Goal: Task Accomplishment & Management: Use online tool/utility

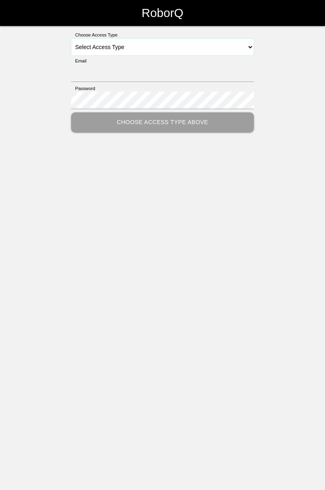
click at [247, 45] on select "Select Access Type Admin Customer Supervisor Worker" at bounding box center [162, 47] width 183 height 17
select select "Worker"
click at [71, 39] on select "Select Access Type Admin Customer Supervisor Worker" at bounding box center [162, 47] width 183 height 17
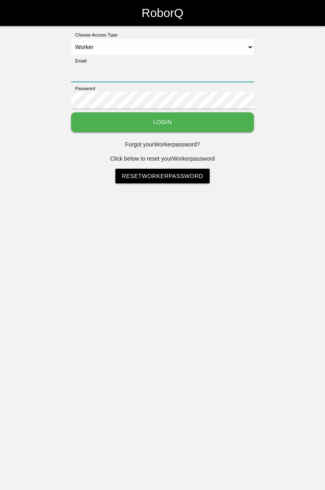
click at [185, 75] on input "Email" at bounding box center [162, 73] width 183 height 17
type input "[PERSON_NAME][EMAIL_ADDRESS][DOMAIN_NAME]"
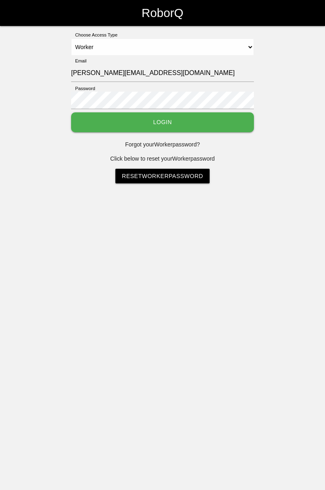
click at [71, 112] on button "Login" at bounding box center [162, 122] width 183 height 20
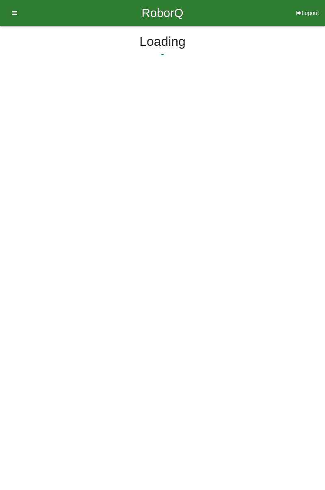
click at [200, 117] on html "RoborQ Logout Loading Dashboard Profile Add Companions Work Instructions Knowle…" at bounding box center [162, 58] width 325 height 117
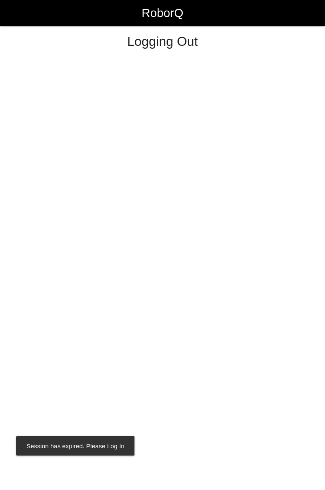
select select "Worker"
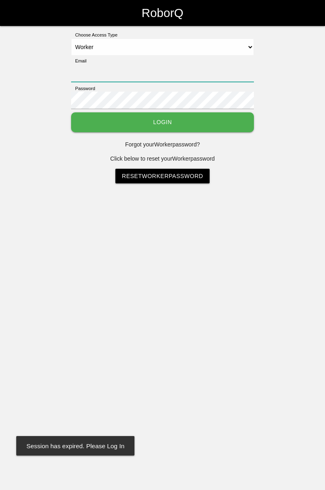
click at [217, 71] on input "Email" at bounding box center [162, 73] width 183 height 17
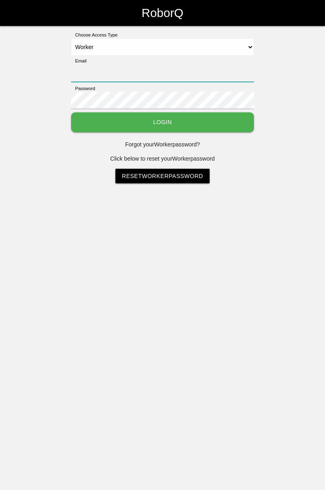
type input "[PERSON_NAME][EMAIL_ADDRESS][DOMAIN_NAME]"
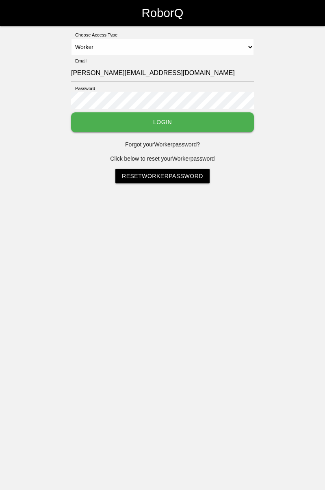
click at [71, 112] on button "Login" at bounding box center [162, 122] width 183 height 20
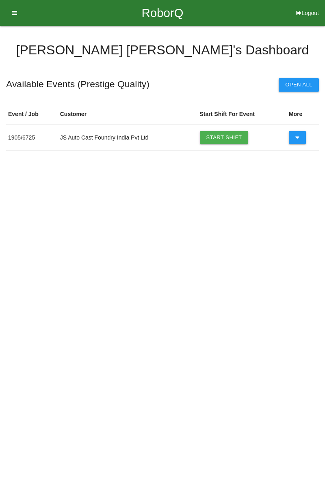
click at [238, 131] on link "Start Shift" at bounding box center [224, 137] width 49 height 13
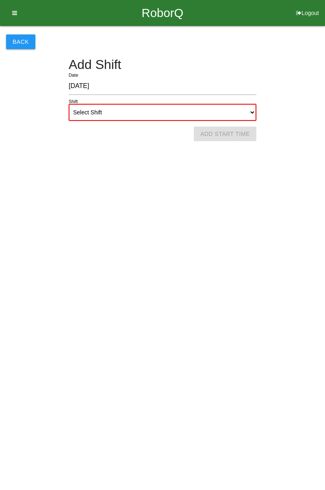
click at [252, 114] on select "Select Shift 1st Shift 2nd Shift 3rd Shift 4th Shift" at bounding box center [162, 112] width 187 height 17
select select "1"
click at [69, 104] on select "Select Shift 1st Shift 2nd Shift 3rd Shift 4th Shift" at bounding box center [162, 112] width 187 height 17
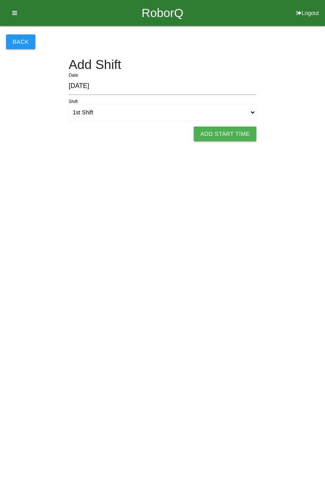
click at [231, 136] on button "Add Start Time" at bounding box center [225, 134] width 62 height 15
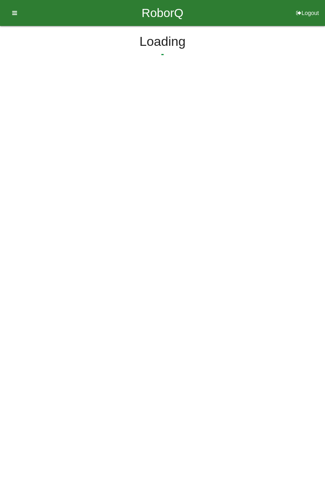
select select "7"
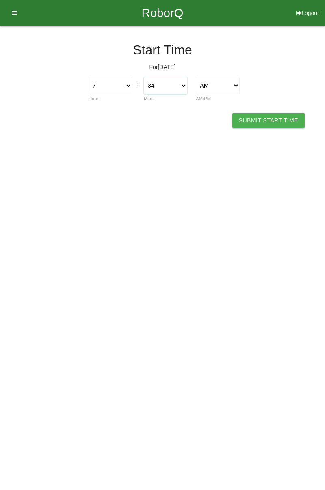
click at [182, 86] on select "00 01 02 03 04 05 06 07 08 09 10 11 12 13 14 15 16 17 18 19 20 21 22 23 24 25 2…" at bounding box center [165, 85] width 43 height 17
select select "0"
click at [144, 77] on select "00 01 02 03 04 05 06 07 08 09 10 11 12 13 14 15 16 17 18 19 20 21 22 23 24 25 2…" at bounding box center [165, 85] width 43 height 17
click at [277, 116] on button "Submit Start Time" at bounding box center [268, 120] width 72 height 15
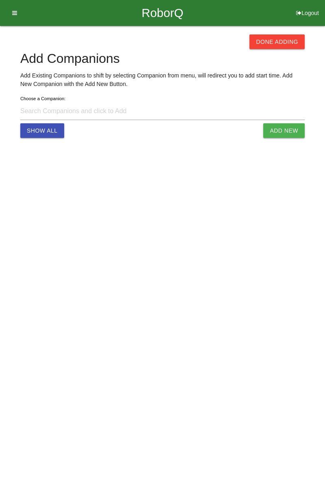
click at [276, 41] on button "Done Adding" at bounding box center [276, 41] width 55 height 15
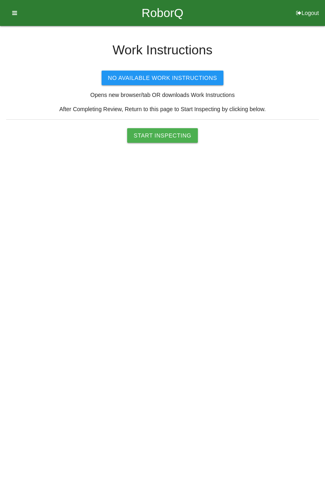
click at [172, 137] on button "Start Inspecting" at bounding box center [162, 135] width 71 height 15
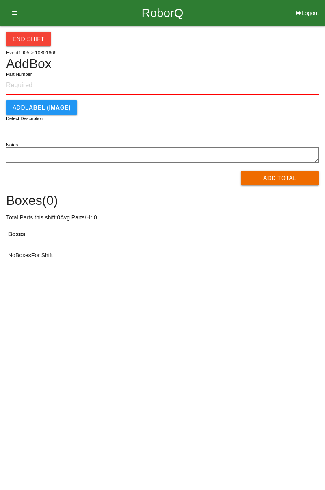
click at [30, 88] on input "Part Number" at bounding box center [162, 86] width 312 height 18
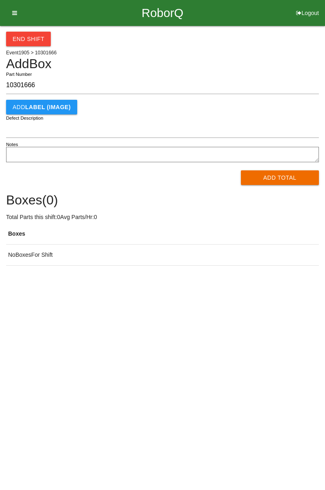
type input "10301666"
click at [273, 174] on button "Add Total" at bounding box center [280, 177] width 78 height 15
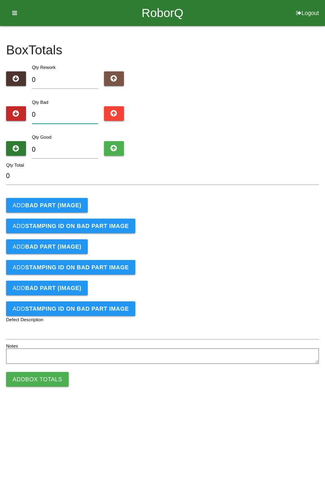
click at [68, 114] on input "0" at bounding box center [65, 114] width 66 height 17
click at [73, 112] on input "0" at bounding box center [65, 114] width 66 height 17
type input "3"
click at [324, 86] on div "Box Totals Translate Weight Weight unit: Rework Weight Bad Weight Good Weight 0…" at bounding box center [162, 196] width 325 height 340
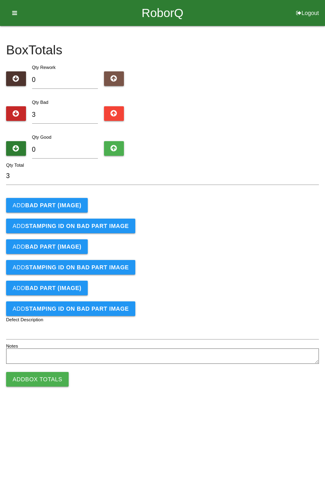
click at [324, 68] on div "Box Totals Translate Weight Weight unit: Rework Weight Bad Weight Good Weight 0…" at bounding box center [162, 196] width 325 height 340
click at [66, 114] on input "3" at bounding box center [65, 114] width 66 height 17
type input "0"
type input "5"
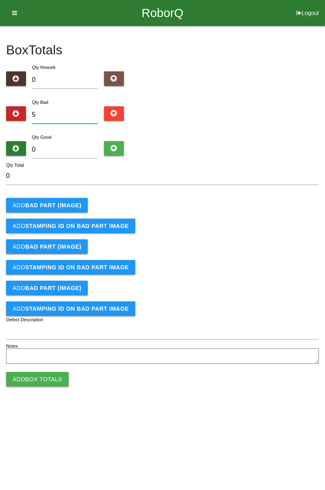
type input "5"
click at [78, 111] on input "5" at bounding box center [65, 114] width 66 height 17
type input "0"
type input "1"
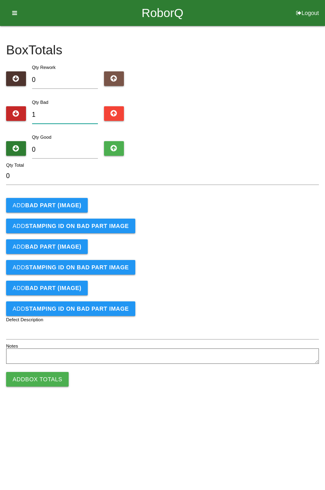
type input "1"
type input "10"
click at [71, 199] on button "Add BAD PART (IMAGE)" at bounding box center [47, 205] width 82 height 15
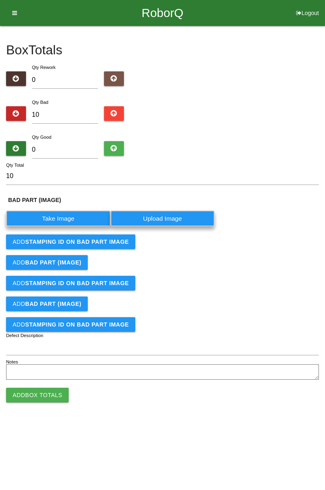
click at [58, 216] on label "Take Image" at bounding box center [58, 219] width 104 height 16
click at [0, 0] on \(IMAGE\) "Take Image" at bounding box center [0, 0] width 0 height 0
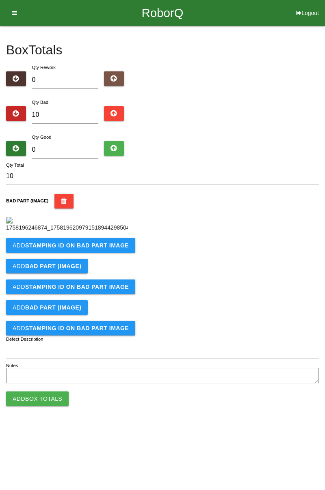
scroll to position [45, 0]
click at [84, 249] on b "STAMPING ID on BAD PART Image" at bounding box center [76, 245] width 103 height 6
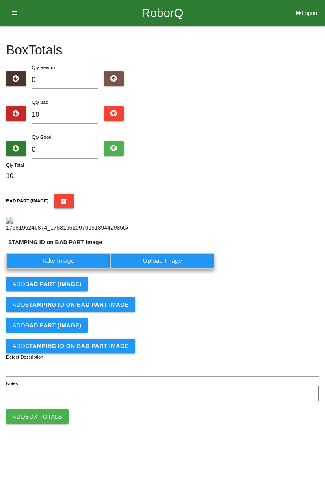
click at [60, 269] on label "Take Image" at bounding box center [58, 261] width 104 height 16
click at [0, 0] on PART "Take Image" at bounding box center [0, 0] width 0 height 0
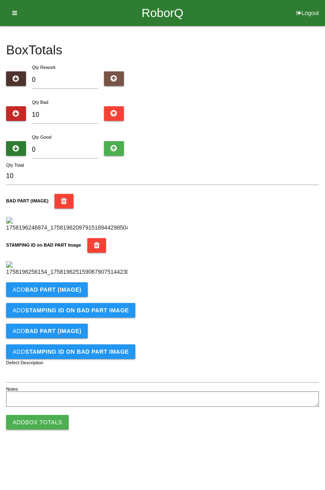
scroll to position [179, 0]
click at [78, 293] on b "BAD PART (IMAGE)" at bounding box center [53, 289] width 56 height 6
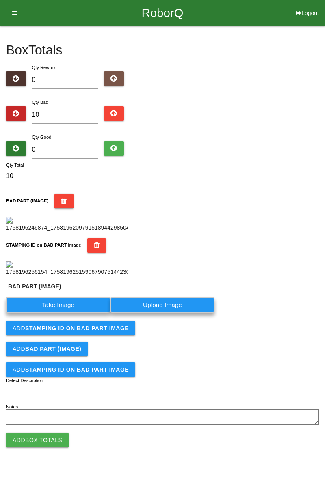
click at [75, 313] on label "Take Image" at bounding box center [58, 305] width 104 height 16
click at [0, 0] on \(IMAGE\) "Take Image" at bounding box center [0, 0] width 0 height 0
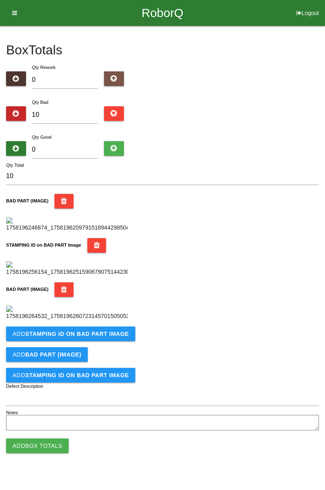
scroll to position [312, 0]
click at [119, 337] on b "STAMPING ID on BAD PART Image" at bounding box center [76, 334] width 103 height 6
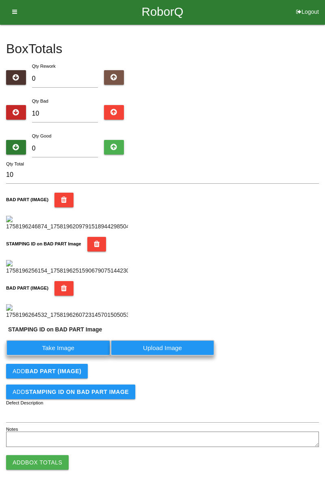
click at [90, 356] on label "Take Image" at bounding box center [58, 348] width 104 height 16
click at [0, 0] on PART "Take Image" at bounding box center [0, 0] width 0 height 0
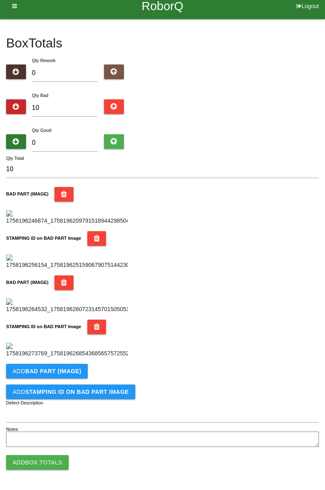
scroll to position [445, 0]
click at [82, 374] on button "Add BAD PART (IMAGE)" at bounding box center [47, 371] width 82 height 15
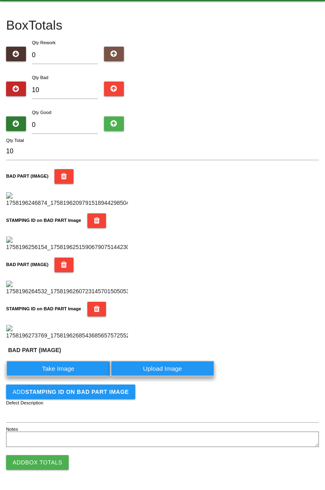
click at [81, 377] on label "Take Image" at bounding box center [58, 369] width 104 height 16
click at [0, 0] on \(IMAGE\) "Take Image" at bounding box center [0, 0] width 0 height 0
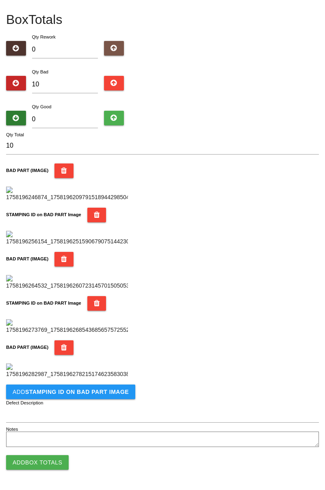
scroll to position [578, 0]
click at [104, 392] on b "STAMPING ID on BAD PART Image" at bounding box center [76, 392] width 103 height 6
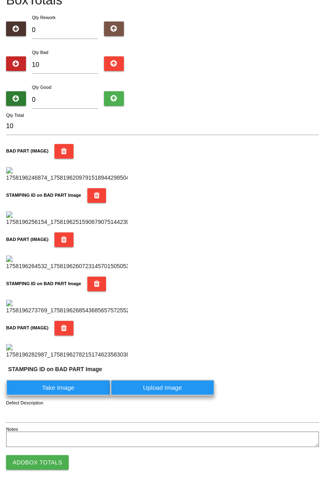
click at [86, 396] on label "Take Image" at bounding box center [58, 388] width 104 height 16
click at [0, 0] on PART "Take Image" at bounding box center [0, 0] width 0 height 0
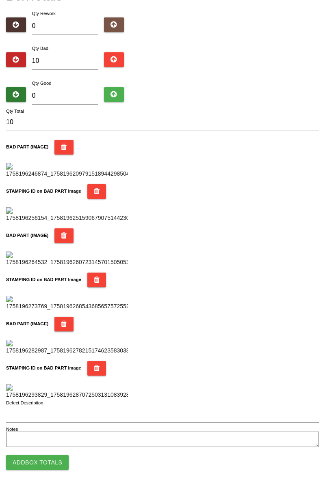
scroll to position [0, 0]
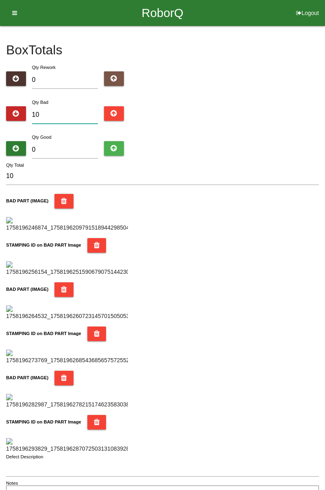
click at [68, 108] on input "10" at bounding box center [65, 114] width 66 height 17
type input "1"
type input "15"
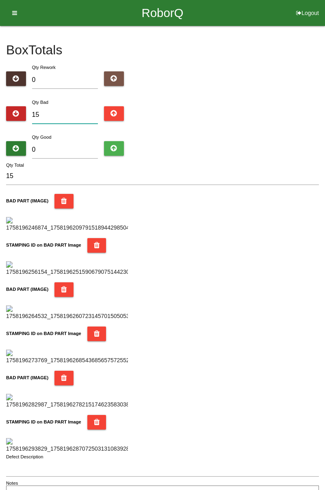
type input "1"
type input "16"
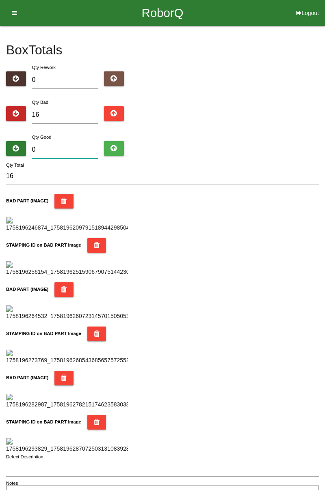
click at [76, 147] on input "0" at bounding box center [65, 149] width 66 height 17
type input "6"
type input "22"
type input "68"
type input "84"
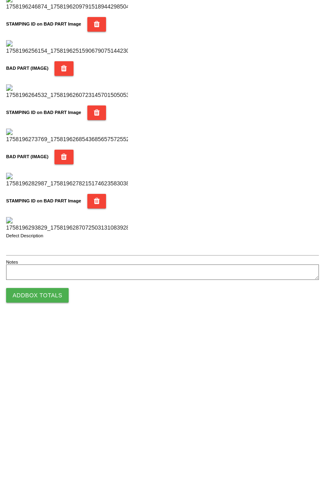
type input "68"
click at [52, 467] on button "Add Box Totals" at bounding box center [37, 462] width 62 height 15
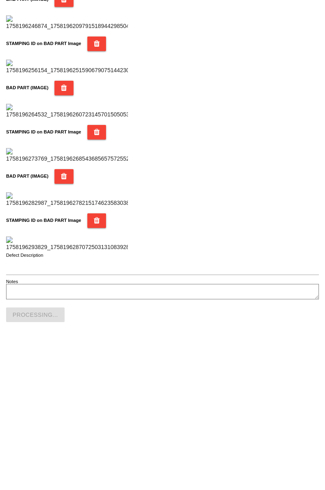
scroll to position [711, 0]
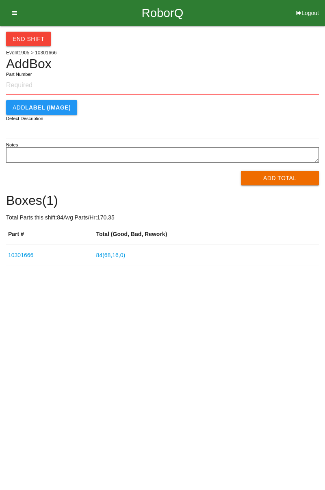
click at [25, 83] on input "Part Number" at bounding box center [162, 86] width 312 height 18
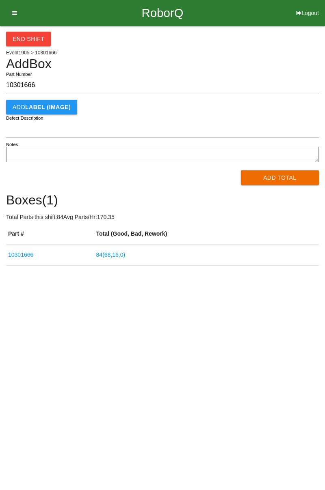
type input "10301666"
click at [285, 178] on button "Add Total" at bounding box center [280, 177] width 78 height 15
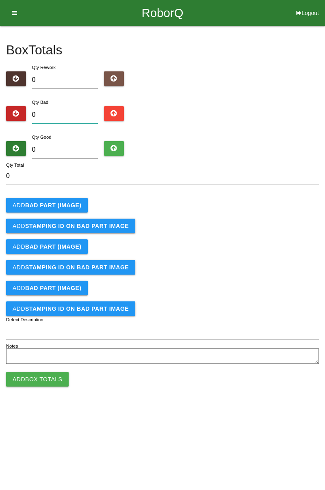
click at [65, 112] on input "0" at bounding box center [65, 114] width 66 height 17
click at [324, 70] on div "Box Totals Translate Weight Weight unit: Rework Weight Bad Weight Good Weight 0…" at bounding box center [162, 196] width 325 height 340
click at [80, 108] on input "0" at bounding box center [65, 114] width 66 height 17
click at [70, 200] on button "Add BAD PART (IMAGE)" at bounding box center [47, 205] width 82 height 15
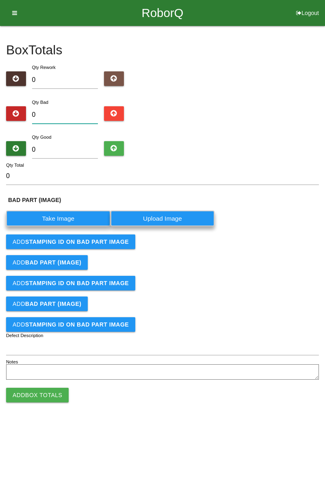
click at [63, 114] on input "0" at bounding box center [65, 114] width 66 height 17
type input "1"
click at [77, 211] on label "Take Image" at bounding box center [58, 219] width 104 height 16
click at [0, 0] on \(IMAGE\) "Take Image" at bounding box center [0, 0] width 0 height 0
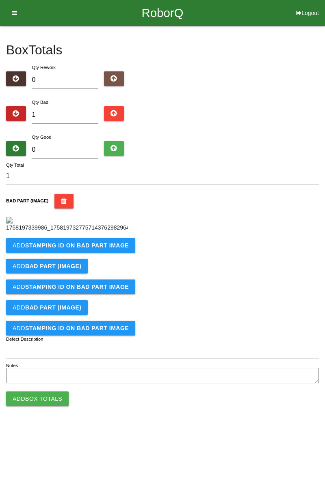
scroll to position [45, 0]
click at [103, 253] on button "Add STAMPING ID on BAD PART Image" at bounding box center [70, 245] width 129 height 15
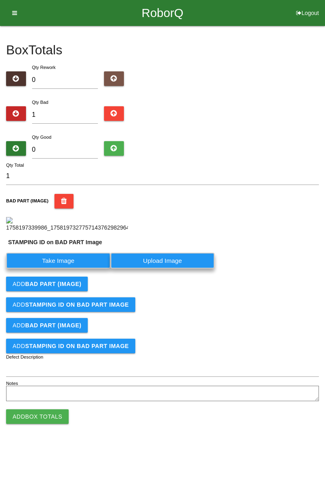
click at [66, 269] on label "Take Image" at bounding box center [58, 261] width 104 height 16
click at [0, 0] on PART "Take Image" at bounding box center [0, 0] width 0 height 0
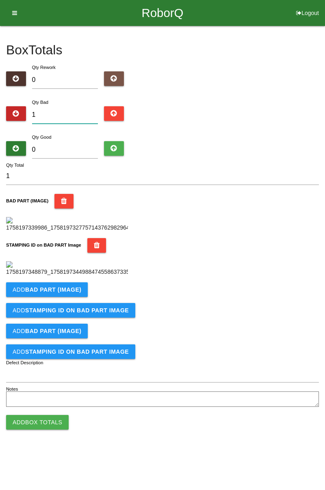
click at [71, 106] on input "1" at bounding box center [65, 114] width 66 height 17
type input "0"
type input "5"
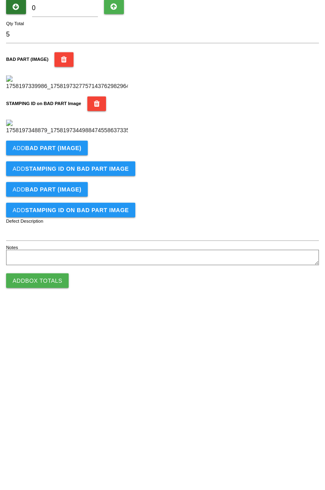
scroll to position [179, 0]
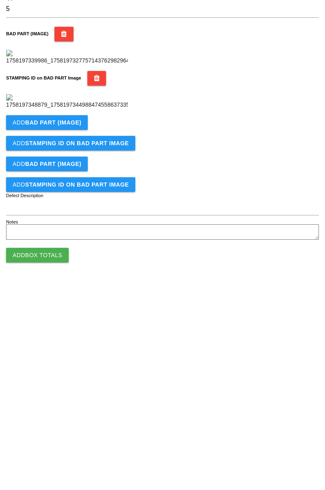
type input "5"
click at [70, 293] on b "BAD PART (IMAGE)" at bounding box center [53, 289] width 56 height 6
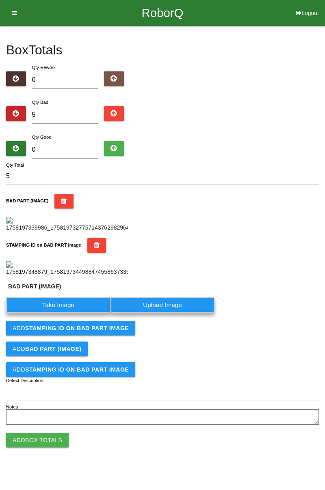
click at [80, 313] on label "Take Image" at bounding box center [58, 305] width 104 height 16
click at [0, 0] on \(IMAGE\) "Take Image" at bounding box center [0, 0] width 0 height 0
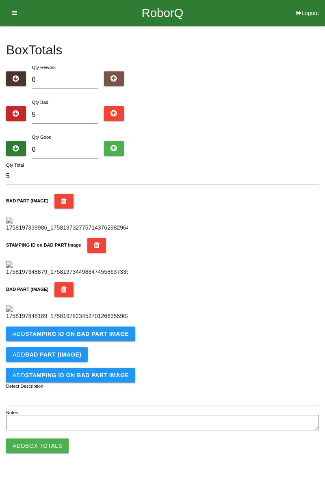
scroll to position [312, 0]
click at [110, 337] on b "STAMPING ID on BAD PART Image" at bounding box center [76, 334] width 103 height 6
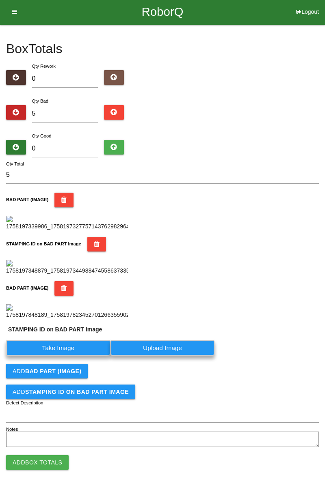
click at [84, 356] on label "Take Image" at bounding box center [58, 348] width 104 height 16
click at [0, 0] on PART "Take Image" at bounding box center [0, 0] width 0 height 0
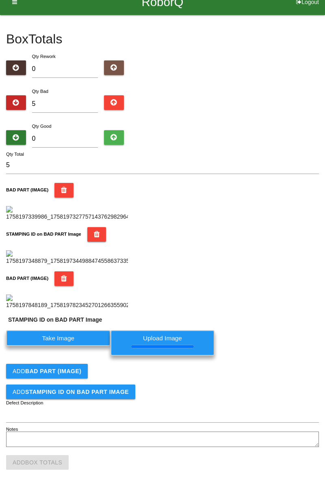
click at [280, 310] on div "BAD PART (IMAGE)" at bounding box center [162, 290] width 312 height 38
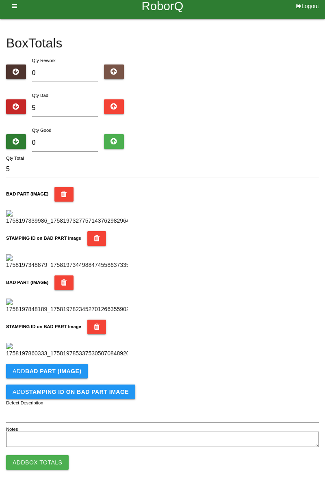
scroll to position [445, 0]
click at [77, 372] on b "BAD PART (IMAGE)" at bounding box center [53, 371] width 56 height 6
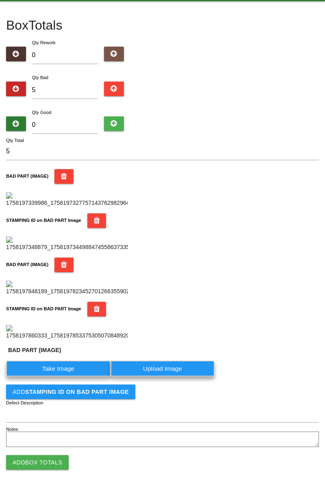
click at [68, 377] on label "Take Image" at bounding box center [58, 369] width 104 height 16
click at [0, 0] on \(IMAGE\) "Take Image" at bounding box center [0, 0] width 0 height 0
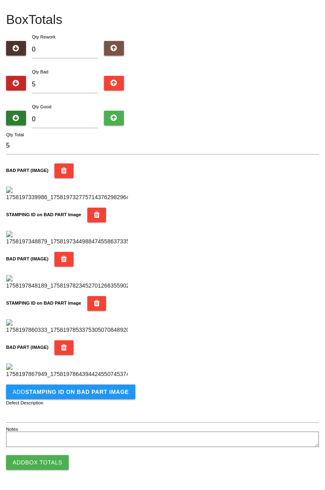
scroll to position [578, 0]
click at [111, 394] on b "STAMPING ID on BAD PART Image" at bounding box center [76, 392] width 103 height 6
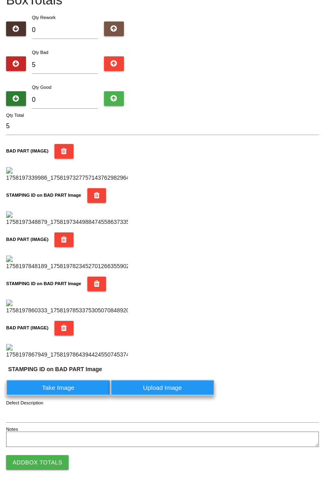
click at [84, 396] on label "Take Image" at bounding box center [58, 388] width 104 height 16
click at [0, 0] on PART "Take Image" at bounding box center [0, 0] width 0 height 0
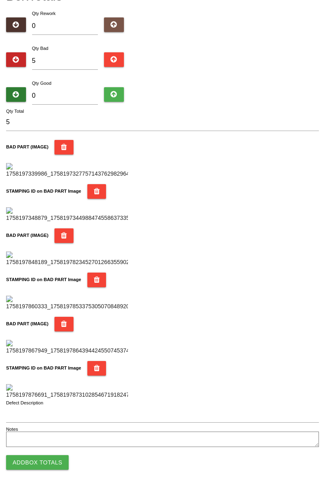
scroll to position [0, 0]
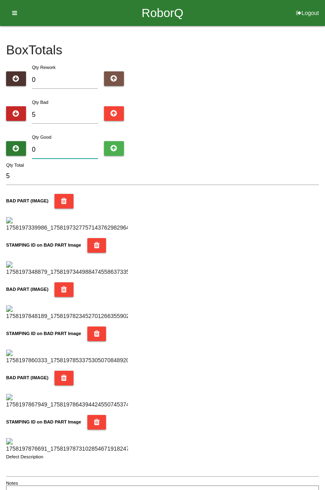
click at [63, 141] on input "0" at bounding box center [65, 149] width 66 height 17
type input "7"
type input "12"
type input "75"
type input "80"
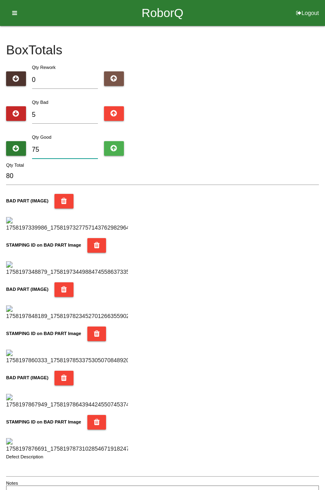
type input "7"
type input "12"
type input "79"
type input "84"
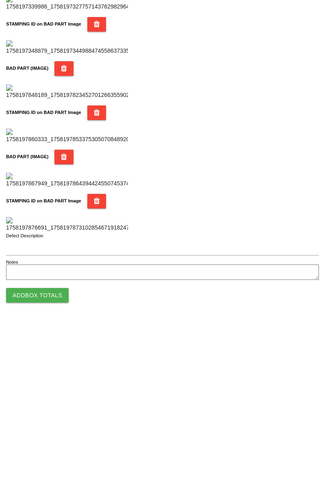
type input "79"
click at [49, 461] on button "Add Box Totals" at bounding box center [37, 462] width 62 height 15
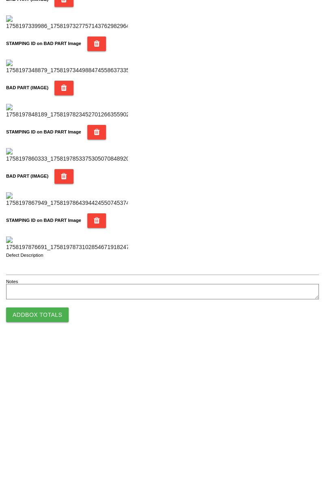
scroll to position [711, 0]
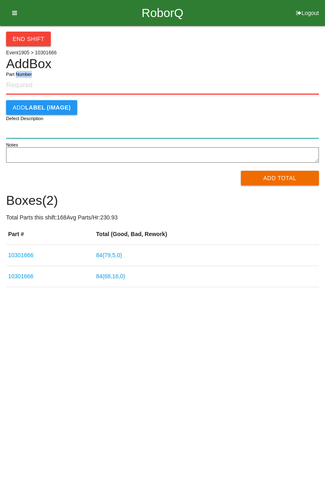
click at [127, 128] on input "Defect Description" at bounding box center [162, 129] width 312 height 17
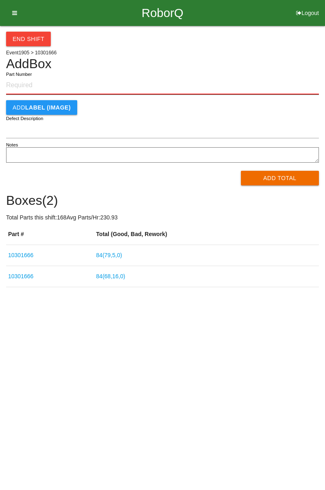
paste input "10301666"
type input "10301666"
click at [297, 177] on button "Add Total" at bounding box center [280, 178] width 78 height 15
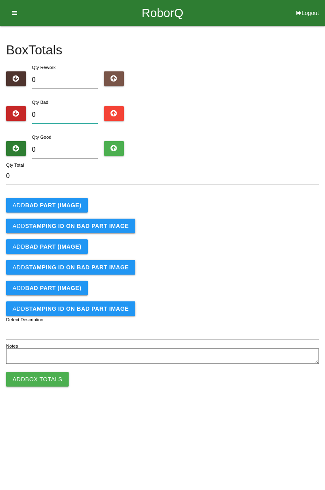
click at [65, 111] on input "0" at bounding box center [65, 114] width 66 height 17
click at [75, 108] on input "0" at bounding box center [65, 114] width 66 height 17
type input "4"
type input "0"
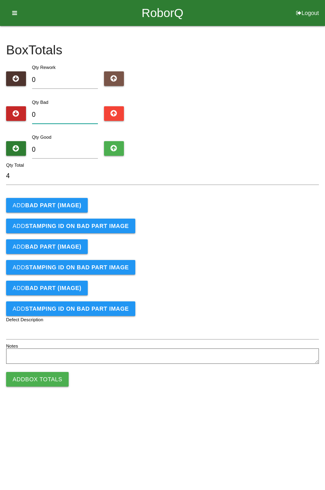
type input "0"
type input "6"
click at [67, 204] on b "BAD PART (IMAGE)" at bounding box center [53, 205] width 56 height 6
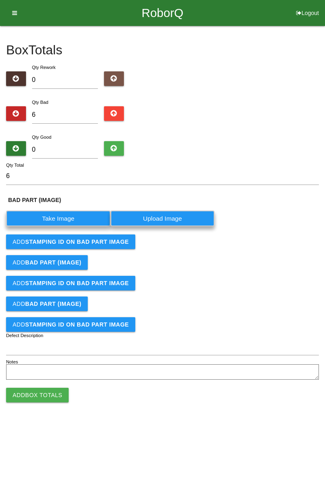
click at [73, 217] on label "Take Image" at bounding box center [58, 219] width 104 height 16
click at [0, 0] on \(IMAGE\) "Take Image" at bounding box center [0, 0] width 0 height 0
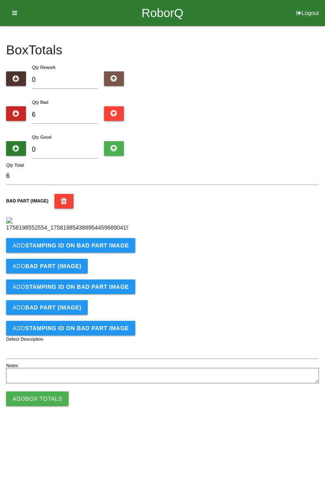
scroll to position [45, 0]
click at [114, 249] on b "STAMPING ID on BAD PART Image" at bounding box center [76, 245] width 103 height 6
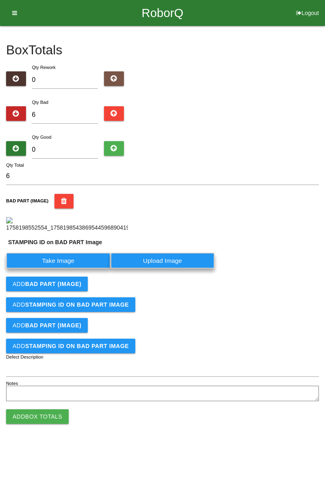
click at [76, 269] on label "Take Image" at bounding box center [58, 261] width 104 height 16
click at [0, 0] on PART "Take Image" at bounding box center [0, 0] width 0 height 0
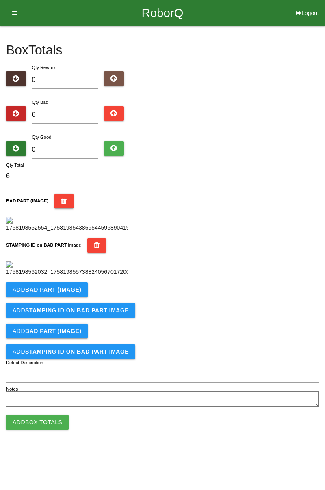
scroll to position [179, 0]
click at [82, 297] on button "Add BAD PART (IMAGE)" at bounding box center [47, 289] width 82 height 15
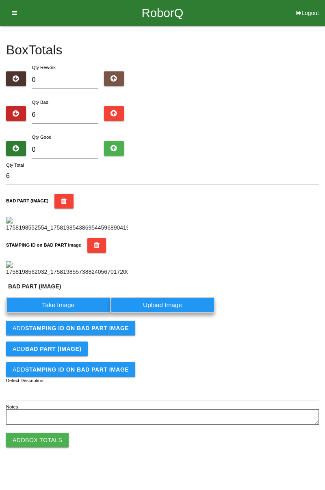
click at [84, 313] on label "Take Image" at bounding box center [58, 305] width 104 height 16
click at [0, 0] on \(IMAGE\) "Take Image" at bounding box center [0, 0] width 0 height 0
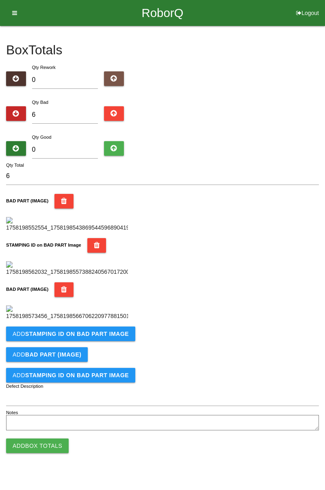
scroll to position [312, 0]
click at [100, 337] on b "STAMPING ID on BAD PART Image" at bounding box center [76, 334] width 103 height 6
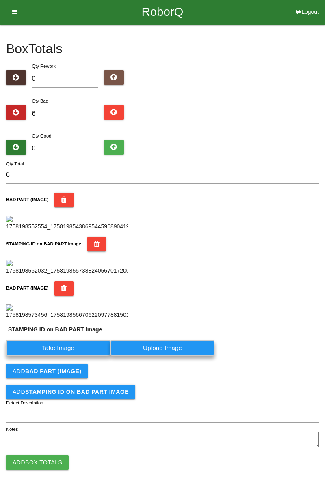
click at [81, 356] on label "Take Image" at bounding box center [58, 348] width 104 height 16
click at [0, 0] on PART "Take Image" at bounding box center [0, 0] width 0 height 0
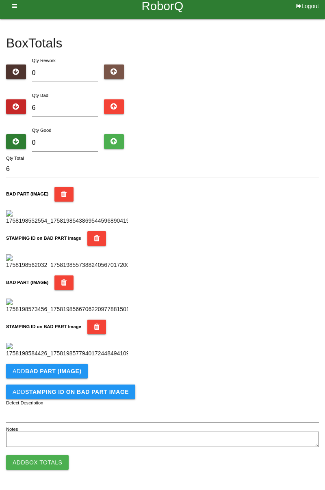
scroll to position [445, 0]
click at [80, 369] on button "Add BAD PART (IMAGE)" at bounding box center [47, 371] width 82 height 15
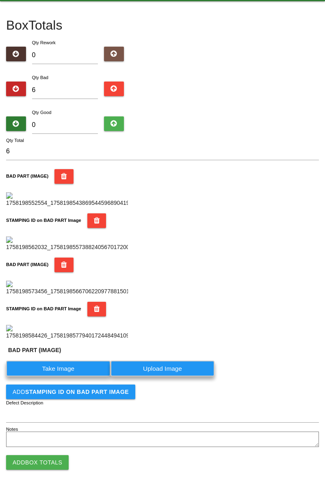
click at [75, 377] on label "Take Image" at bounding box center [58, 369] width 104 height 16
click at [0, 0] on \(IMAGE\) "Take Image" at bounding box center [0, 0] width 0 height 0
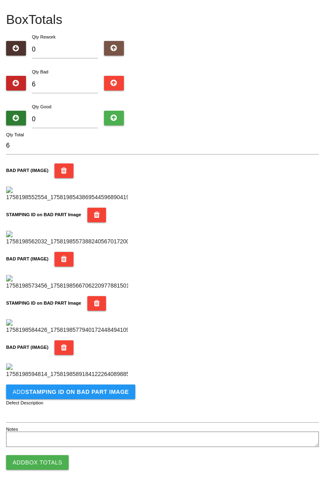
scroll to position [578, 0]
click at [101, 388] on button "Add STAMPING ID on BAD PART Image" at bounding box center [70, 392] width 129 height 15
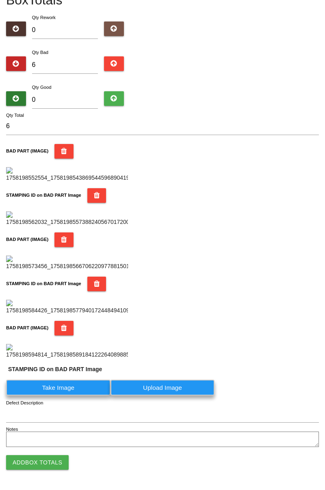
scroll to position [597, 0]
click at [83, 390] on label "Take Image" at bounding box center [58, 388] width 104 height 16
click at [0, 0] on PART "Take Image" at bounding box center [0, 0] width 0 height 0
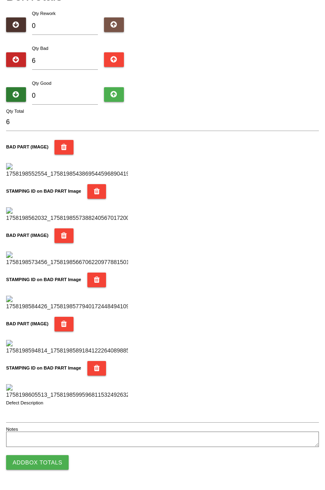
scroll to position [0, 0]
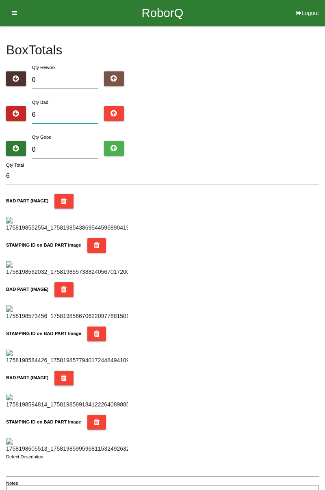
click at [76, 112] on input "6" at bounding box center [65, 114] width 66 height 17
click at [69, 114] on input "6" at bounding box center [65, 114] width 66 height 17
type input "0"
type input "1"
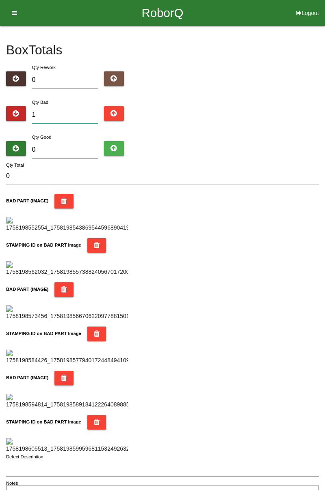
type input "1"
type input "10"
click at [59, 111] on input "10" at bounding box center [65, 114] width 66 height 17
type input "1"
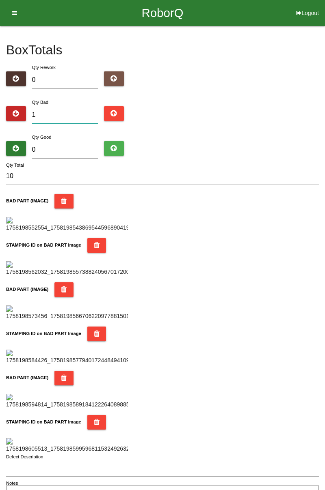
type input "1"
type input "11"
click at [69, 142] on input "0" at bounding box center [65, 149] width 66 height 17
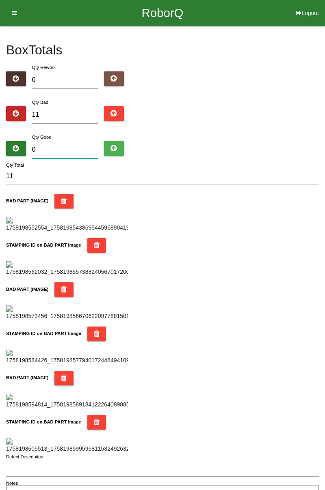
type input "7"
type input "18"
type input "73"
type input "84"
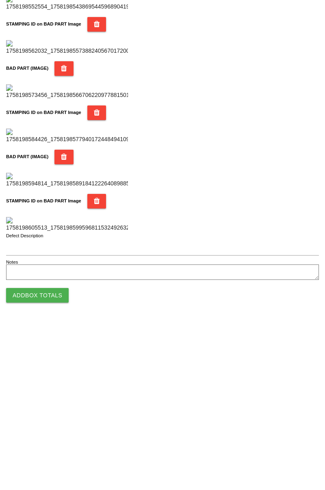
type input "73"
click at [54, 461] on button "Add Box Totals" at bounding box center [37, 462] width 62 height 15
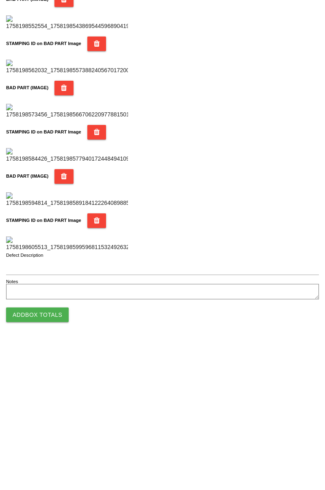
scroll to position [711, 0]
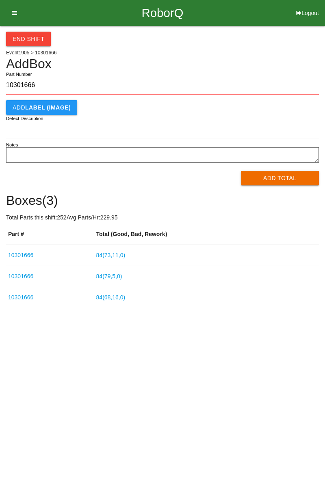
type input "10301666"
click at [297, 182] on button "Add Total" at bounding box center [280, 178] width 78 height 15
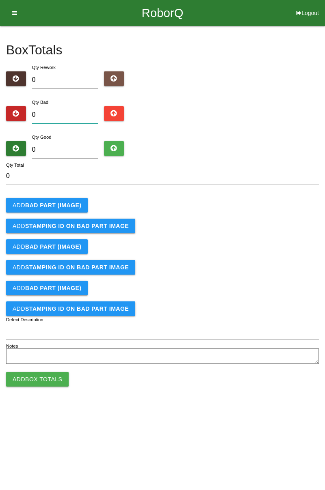
click at [61, 114] on input "0" at bounding box center [65, 114] width 66 height 17
type input "1"
type input "10"
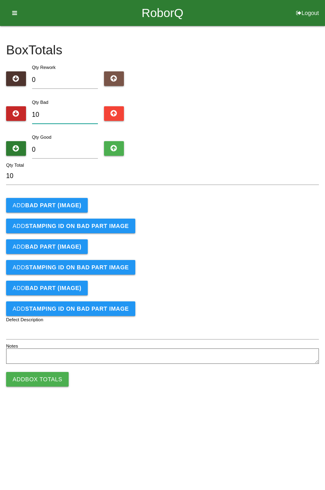
type input "10"
click at [67, 204] on b "BAD PART (IMAGE)" at bounding box center [53, 205] width 56 height 6
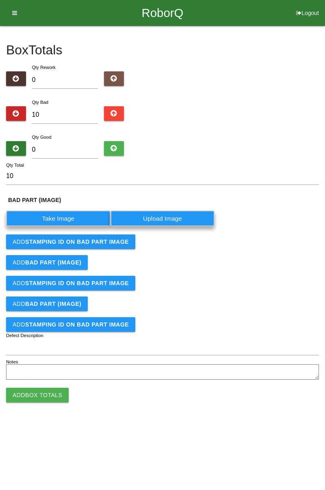
click at [67, 218] on label "Take Image" at bounding box center [58, 219] width 104 height 16
click at [0, 0] on \(IMAGE\) "Take Image" at bounding box center [0, 0] width 0 height 0
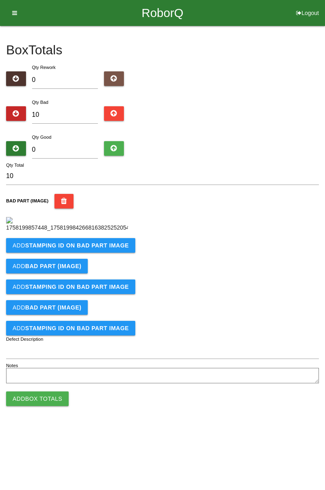
scroll to position [45, 0]
click at [112, 253] on button "Add STAMPING ID on BAD PART Image" at bounding box center [70, 245] width 129 height 15
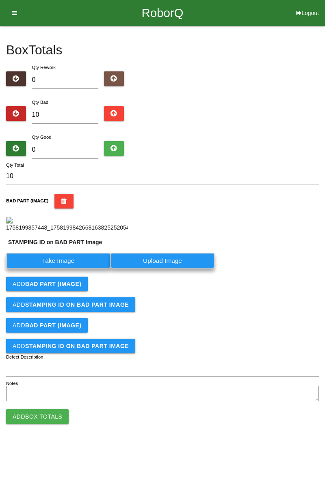
click at [76, 269] on label "Take Image" at bounding box center [58, 261] width 104 height 16
click at [0, 0] on PART "Take Image" at bounding box center [0, 0] width 0 height 0
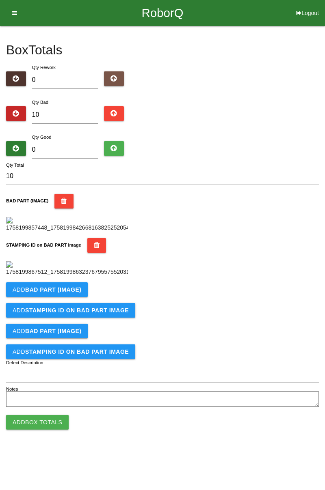
scroll to position [179, 0]
click at [80, 297] on button "Add BAD PART (IMAGE)" at bounding box center [47, 289] width 82 height 15
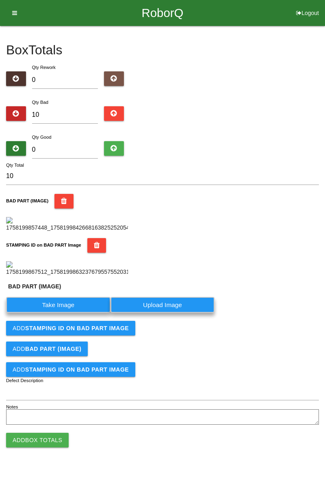
click at [76, 313] on label "Take Image" at bounding box center [58, 305] width 104 height 16
click at [0, 0] on \(IMAGE\) "Take Image" at bounding box center [0, 0] width 0 height 0
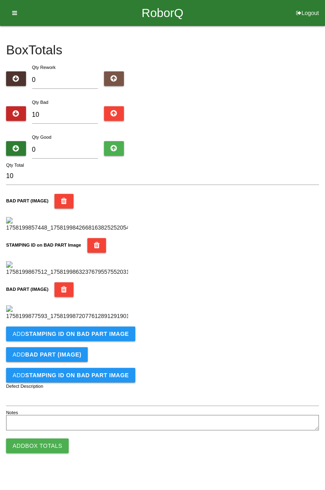
scroll to position [312, 0]
click at [101, 337] on b "STAMPING ID on BAD PART Image" at bounding box center [76, 334] width 103 height 6
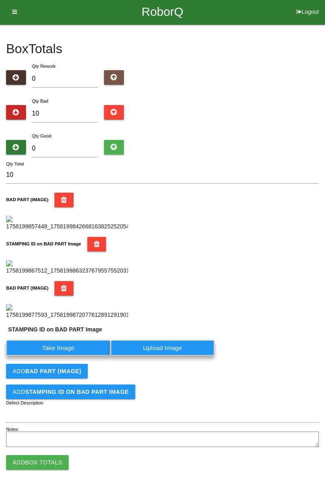
click at [86, 356] on label "Take Image" at bounding box center [58, 348] width 104 height 16
click at [0, 0] on PART "Take Image" at bounding box center [0, 0] width 0 height 0
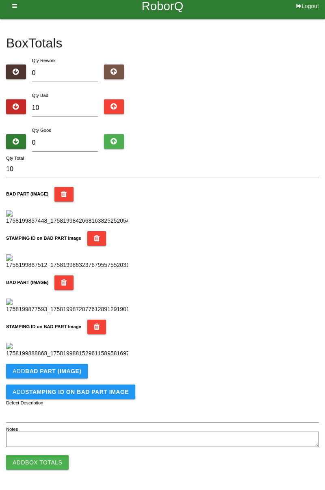
scroll to position [445, 0]
click at [78, 369] on b "BAD PART (IMAGE)" at bounding box center [53, 371] width 56 height 6
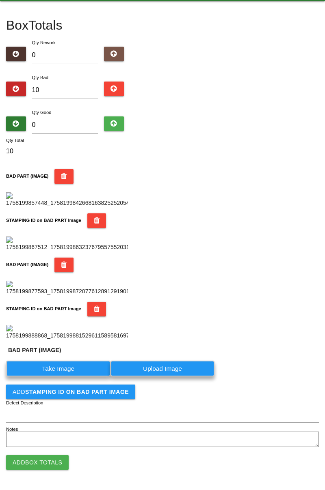
scroll to position [463, 0]
click at [73, 366] on label "Take Image" at bounding box center [58, 369] width 104 height 16
click at [0, 0] on \(IMAGE\) "Take Image" at bounding box center [0, 0] width 0 height 0
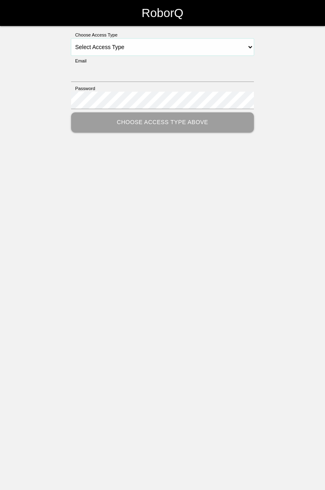
click at [248, 52] on select "Select Access Type Admin Customer Supervisor Worker" at bounding box center [162, 47] width 183 height 17
select select "Worker"
click at [71, 39] on select "Select Access Type Admin Customer Supervisor Worker" at bounding box center [162, 47] width 183 height 17
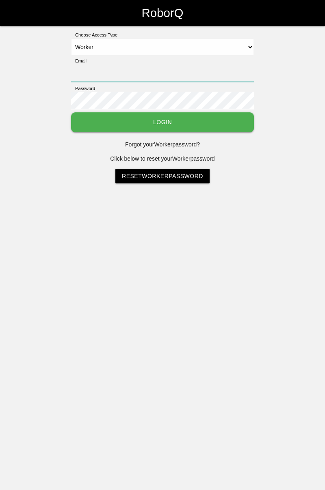
click at [213, 69] on input "Email" at bounding box center [162, 73] width 183 height 17
type input "[PERSON_NAME][EMAIL_ADDRESS][DOMAIN_NAME]"
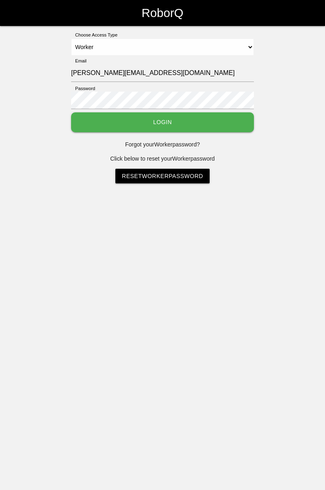
click at [71, 112] on button "Login" at bounding box center [162, 122] width 183 height 20
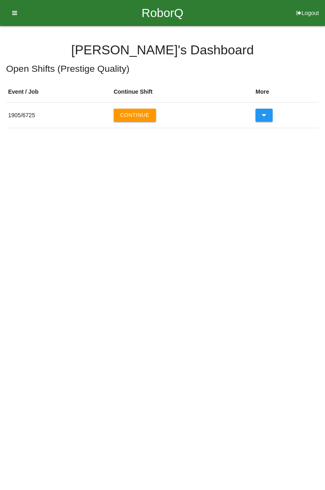
click at [144, 115] on button "Continue" at bounding box center [135, 115] width 42 height 13
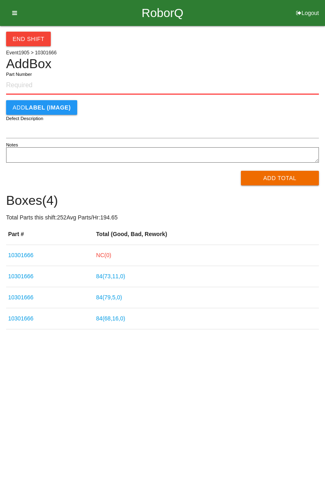
click at [111, 256] on link "NC( 0 )" at bounding box center [103, 255] width 15 height 6
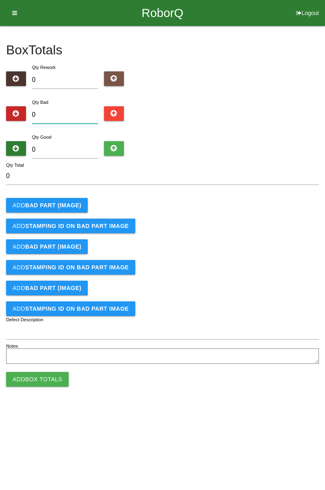
click at [70, 106] on input "0" at bounding box center [65, 114] width 66 height 17
type input "1"
type input "10"
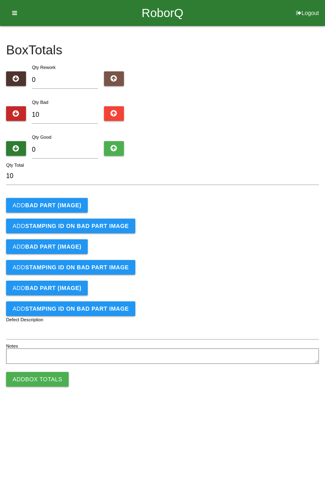
click at [67, 204] on b "BAD PART (IMAGE)" at bounding box center [53, 205] width 56 height 6
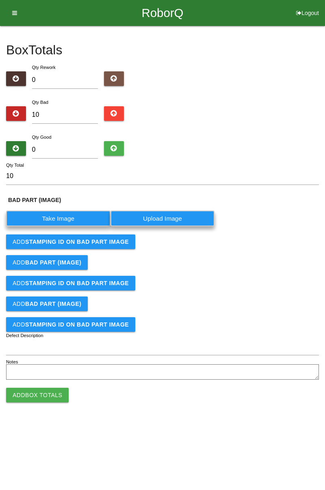
click at [61, 213] on label "Take Image" at bounding box center [58, 219] width 104 height 16
click at [0, 0] on \(IMAGE\) "Take Image" at bounding box center [0, 0] width 0 height 0
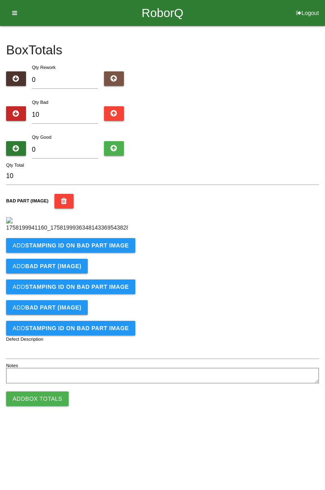
scroll to position [45, 0]
click at [102, 253] on button "Add STAMPING ID on BAD PART Image" at bounding box center [70, 245] width 129 height 15
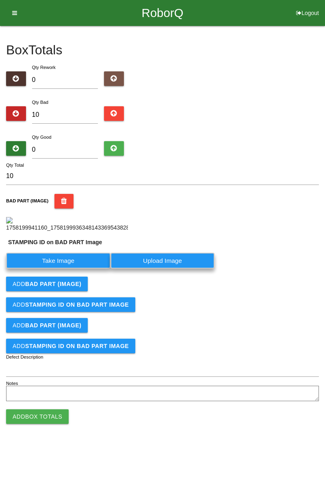
click at [71, 269] on label "Take Image" at bounding box center [58, 261] width 104 height 16
click at [0, 0] on PART "Take Image" at bounding box center [0, 0] width 0 height 0
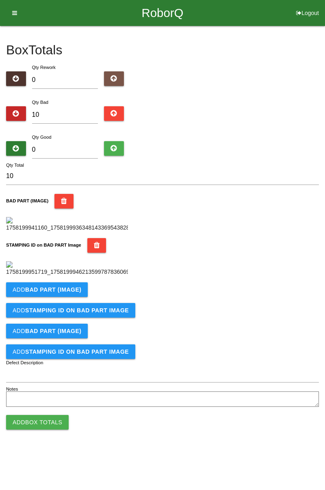
scroll to position [179, 0]
click at [76, 293] on b "BAD PART (IMAGE)" at bounding box center [53, 289] width 56 height 6
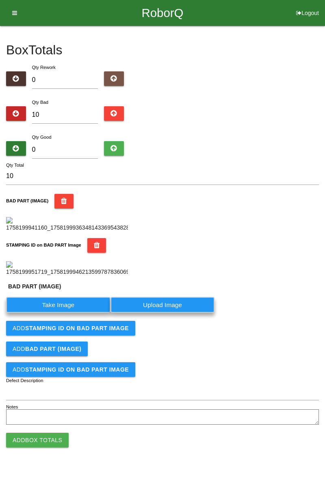
click at [78, 313] on label "Take Image" at bounding box center [58, 305] width 104 height 16
click at [0, 0] on \(IMAGE\) "Take Image" at bounding box center [0, 0] width 0 height 0
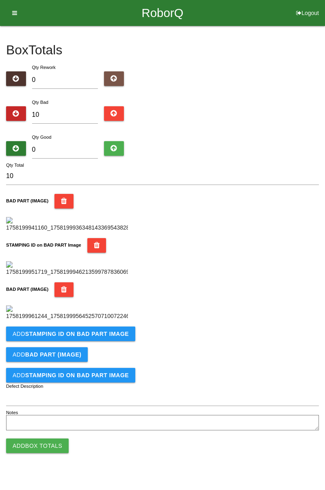
scroll to position [312, 0]
click at [107, 337] on b "STAMPING ID on BAD PART Image" at bounding box center [76, 334] width 103 height 6
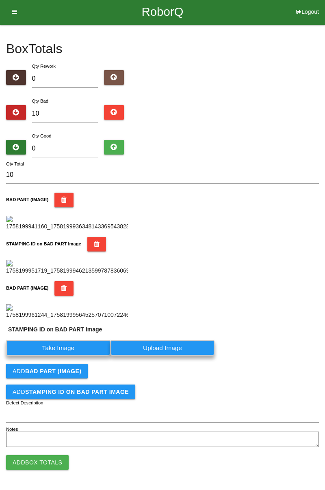
click at [82, 356] on label "Take Image" at bounding box center [58, 348] width 104 height 16
click at [0, 0] on PART "Take Image" at bounding box center [0, 0] width 0 height 0
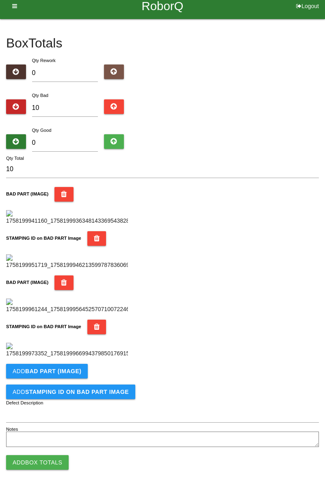
scroll to position [445, 0]
click at [77, 370] on b "BAD PART (IMAGE)" at bounding box center [53, 371] width 56 height 6
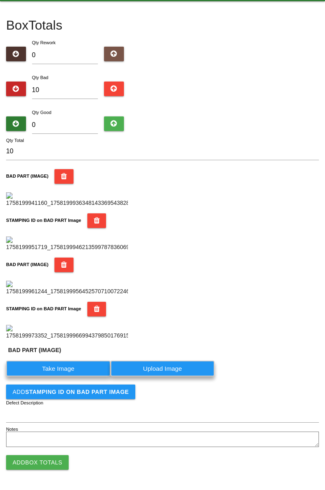
click at [64, 377] on label "Take Image" at bounding box center [58, 369] width 104 height 16
click at [0, 0] on \(IMAGE\) "Take Image" at bounding box center [0, 0] width 0 height 0
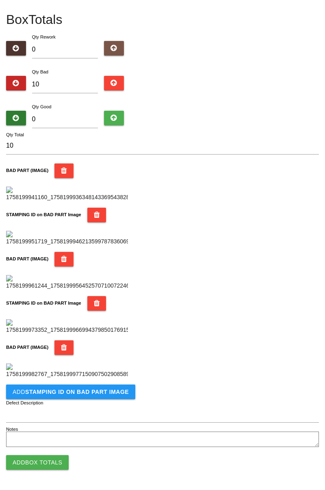
scroll to position [578, 0]
click at [93, 395] on b "STAMPING ID on BAD PART Image" at bounding box center [76, 392] width 103 height 6
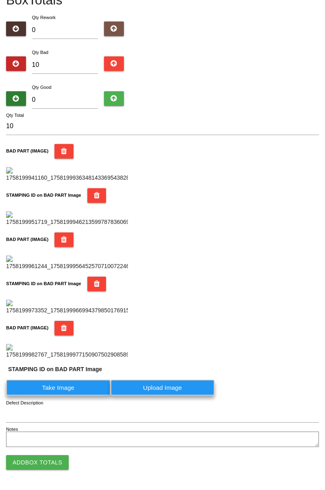
click at [75, 396] on label "Take Image" at bounding box center [58, 388] width 104 height 16
click at [0, 0] on PART "Take Image" at bounding box center [0, 0] width 0 height 0
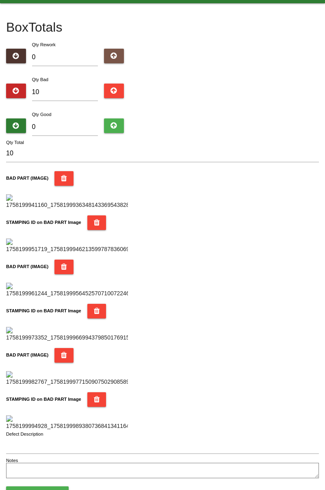
scroll to position [0, 0]
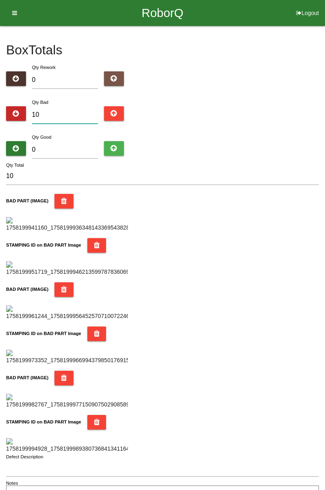
click at [62, 111] on input "10" at bounding box center [65, 114] width 66 height 17
type input "1"
type input "14"
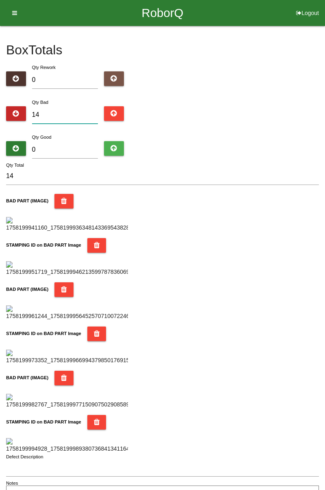
type input "14"
click at [63, 142] on input "0" at bounding box center [65, 149] width 66 height 17
type input "7"
type input "21"
type input "70"
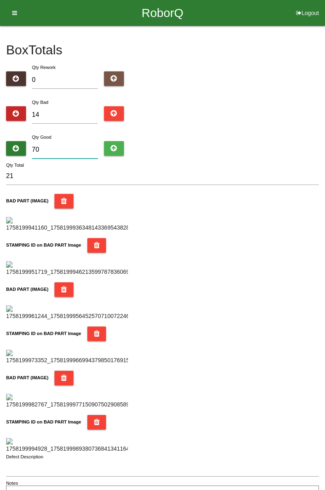
type input "84"
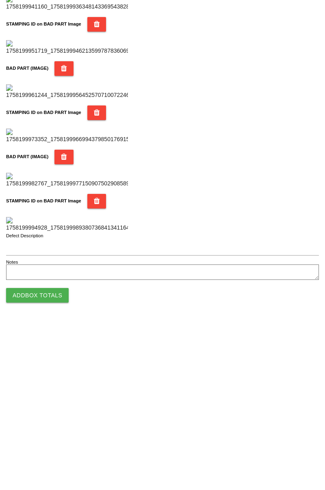
type input "70"
click at [46, 463] on button "Add Box Totals" at bounding box center [37, 462] width 62 height 15
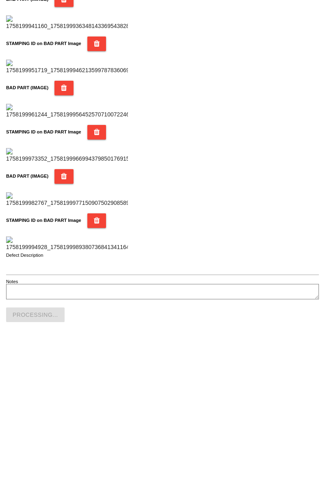
scroll to position [711, 0]
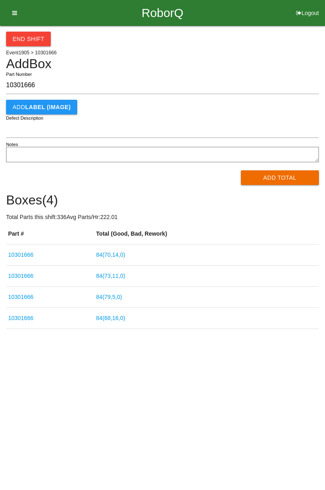
type input "10301666"
click at [279, 177] on button "Add Total" at bounding box center [280, 177] width 78 height 15
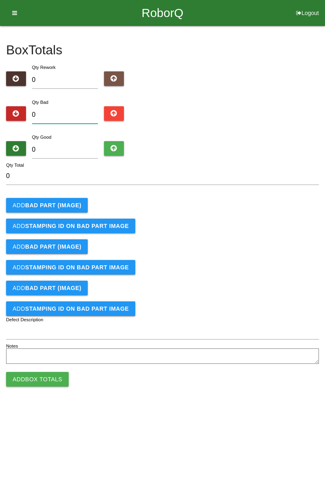
click at [63, 112] on input "0" at bounding box center [65, 114] width 66 height 17
click at [65, 112] on input "0" at bounding box center [65, 114] width 66 height 17
type input "5"
click at [71, 150] on input "0" at bounding box center [65, 149] width 66 height 17
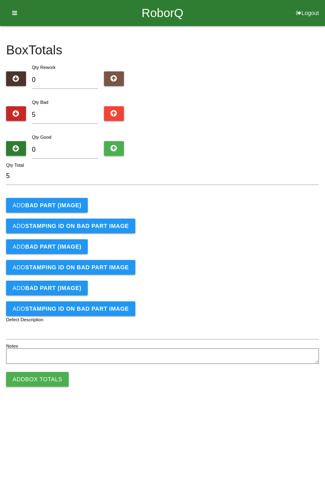
click at [60, 200] on button "Add BAD PART (IMAGE)" at bounding box center [47, 205] width 82 height 15
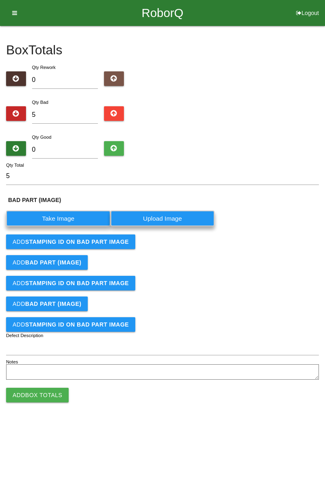
click at [76, 218] on label "Take Image" at bounding box center [58, 219] width 104 height 16
click at [0, 0] on \(IMAGE\) "Take Image" at bounding box center [0, 0] width 0 height 0
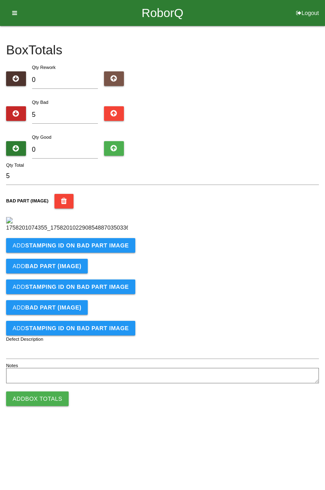
click at [116, 249] on b "STAMPING ID on BAD PART Image" at bounding box center [76, 245] width 103 height 6
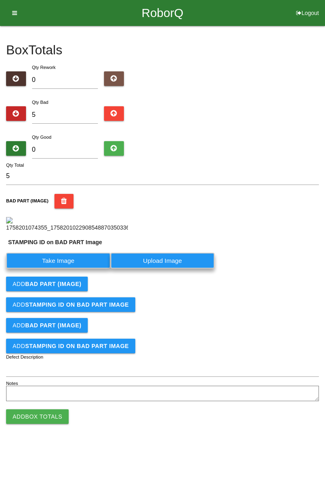
click at [77, 269] on label "Take Image" at bounding box center [58, 261] width 104 height 16
click at [0, 0] on PART "Take Image" at bounding box center [0, 0] width 0 height 0
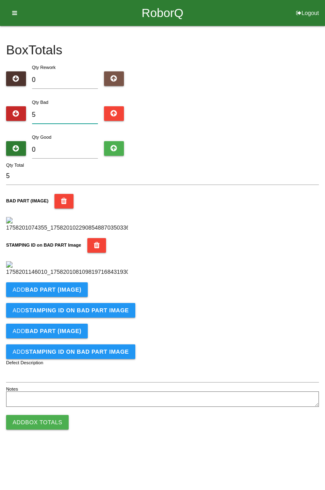
click at [83, 117] on input "5" at bounding box center [65, 114] width 66 height 17
type input "0"
type input "2"
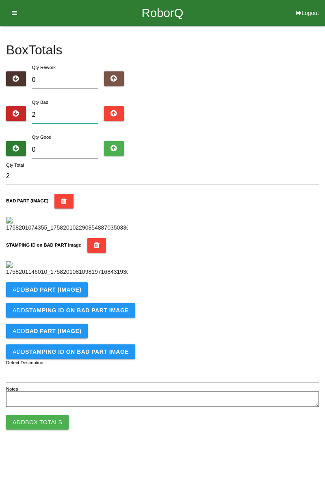
type input "0"
type input "4"
click at [70, 114] on input "4" at bounding box center [65, 114] width 66 height 17
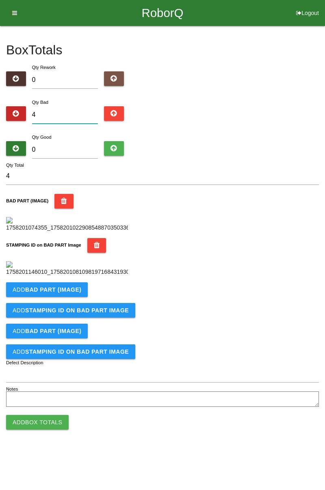
type input "0"
type input "7"
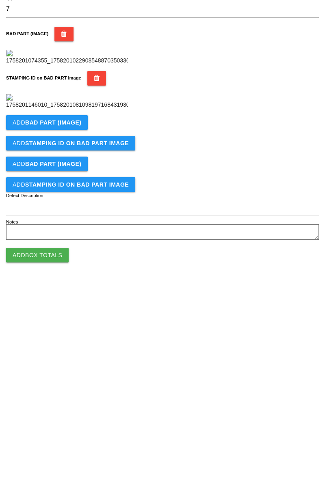
scroll to position [179, 0]
click at [75, 293] on b "BAD PART (IMAGE)" at bounding box center [53, 289] width 56 height 6
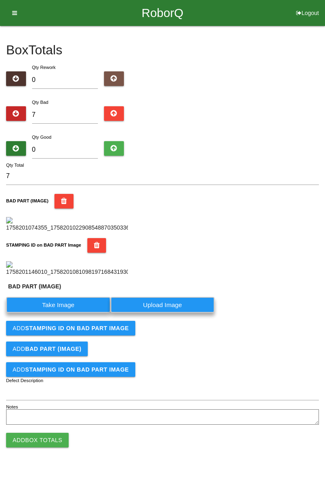
click at [73, 313] on label "Take Image" at bounding box center [58, 305] width 104 height 16
click at [0, 0] on \(IMAGE\) "Take Image" at bounding box center [0, 0] width 0 height 0
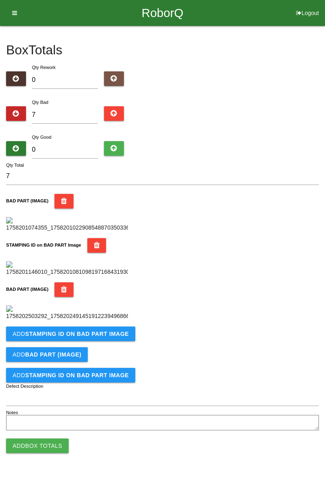
scroll to position [312, 0]
click at [102, 337] on b "STAMPING ID on BAD PART Image" at bounding box center [76, 334] width 103 height 6
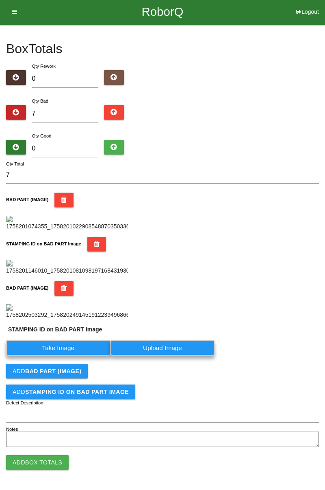
click at [88, 356] on label "Take Image" at bounding box center [58, 348] width 104 height 16
click at [0, 0] on PART "Take Image" at bounding box center [0, 0] width 0 height 0
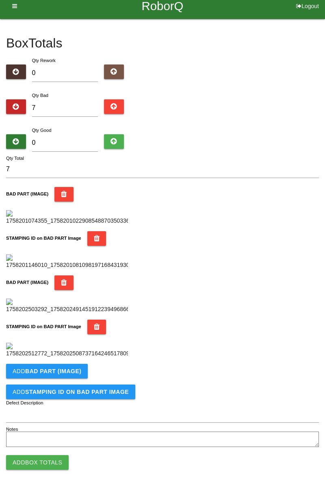
scroll to position [445, 0]
click at [60, 370] on b "BAD PART (IMAGE)" at bounding box center [53, 371] width 56 height 6
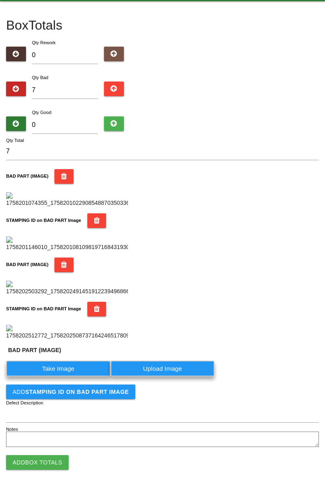
click at [66, 377] on label "Take Image" at bounding box center [58, 369] width 104 height 16
click at [0, 0] on \(IMAGE\) "Take Image" at bounding box center [0, 0] width 0 height 0
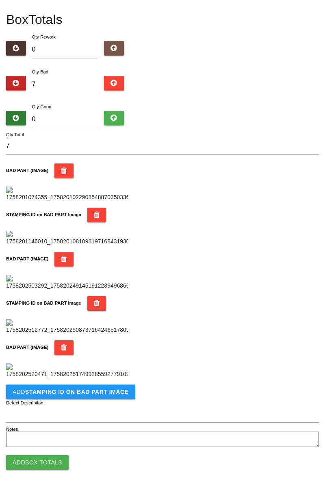
scroll to position [578, 0]
click at [101, 392] on b "STAMPING ID on BAD PART Image" at bounding box center [76, 392] width 103 height 6
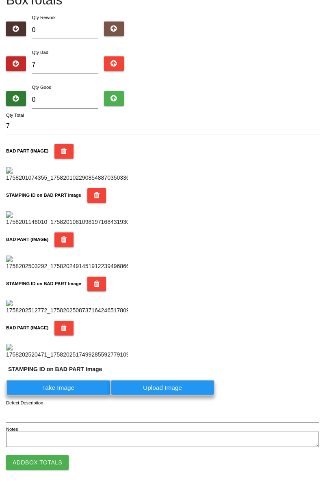
click at [77, 396] on label "Take Image" at bounding box center [58, 388] width 104 height 16
click at [0, 0] on PART "Take Image" at bounding box center [0, 0] width 0 height 0
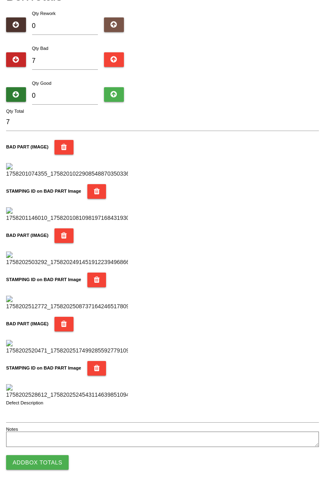
scroll to position [0, 0]
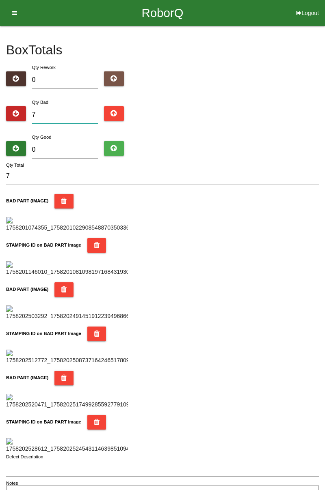
click at [66, 113] on input "7" at bounding box center [65, 114] width 66 height 17
type input "0"
type input "1"
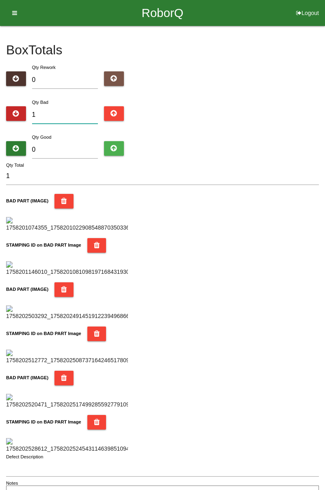
type input "12"
click at [88, 141] on input "0" at bounding box center [65, 149] width 66 height 17
type input "7"
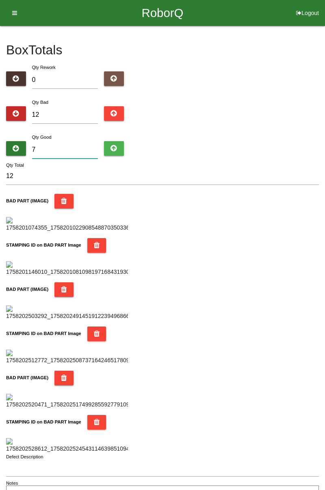
type input "19"
type input "72"
type input "84"
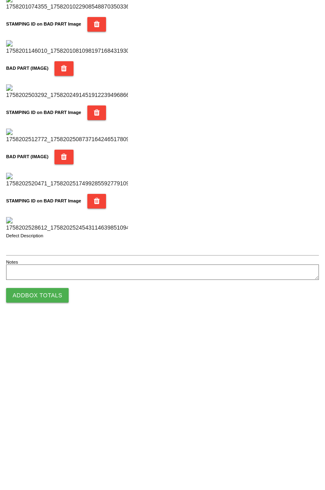
scroll to position [711, 0]
type input "72"
click at [57, 461] on button "Add Box Totals" at bounding box center [37, 462] width 62 height 15
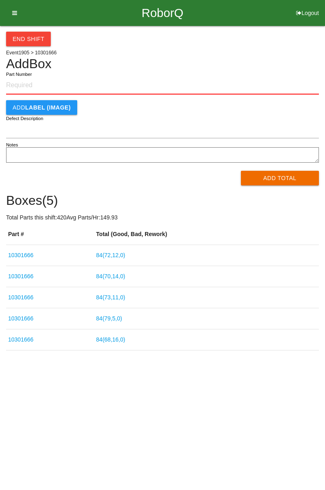
click at [125, 255] on link "84 ( 72 , 12 , 0 )" at bounding box center [110, 255] width 29 height 6
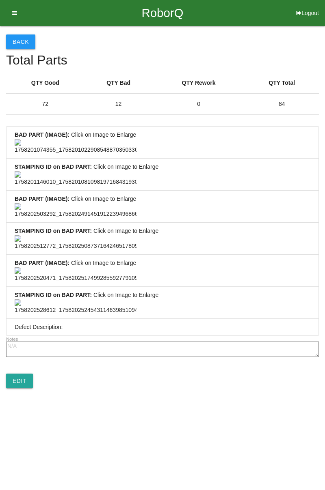
scroll to position [603, 0]
click at [23, 388] on link "Edit" at bounding box center [19, 381] width 27 height 15
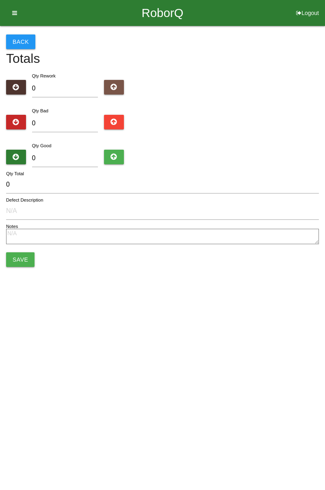
type input "12"
type input "72"
type input "84"
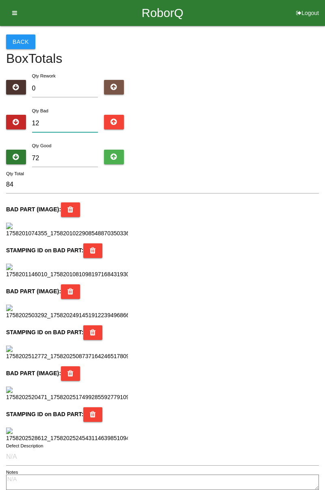
click at [62, 126] on input "12" at bounding box center [65, 123] width 66 height 17
type input "128"
type input "200"
type input "12"
type input "84"
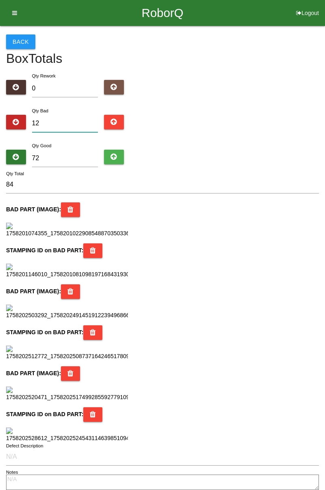
type input "1"
type input "73"
type input "18"
type input "90"
type input "18"
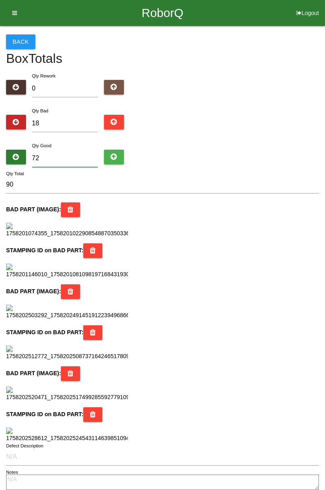
click at [53, 161] on input "72" at bounding box center [65, 158] width 66 height 17
type input "7"
type input "25"
type input "76"
type input "94"
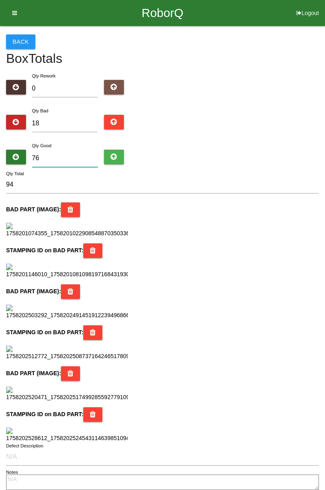
type input "7"
type input "25"
type input "0"
type input "18"
type input "8"
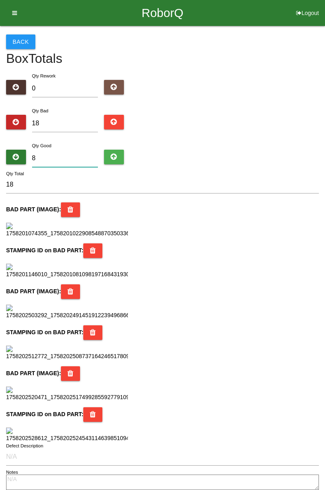
type input "26"
type input "82"
type input "100"
type input "8"
type input "26"
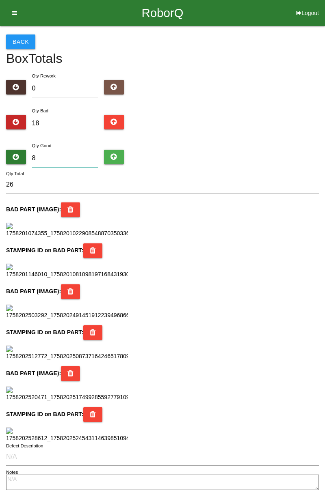
type input "86"
type input "104"
type input "8"
type input "26"
type input "0"
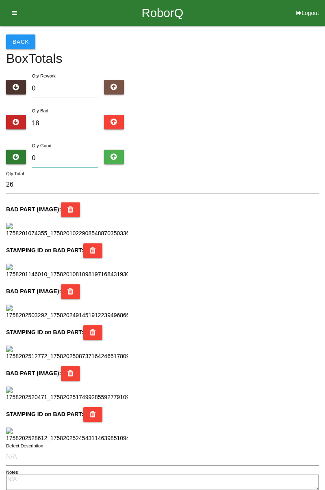
type input "18"
type input "8"
type input "26"
type input "86"
type input "104"
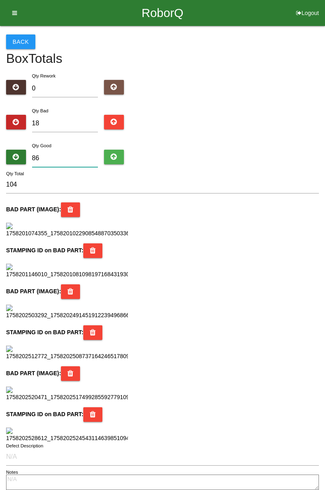
type input "8"
type input "26"
type input "0"
type input "18"
type input "7"
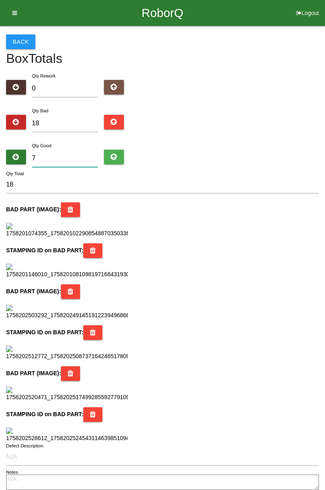
type input "25"
type input "76"
type input "94"
type input "7"
type input "25"
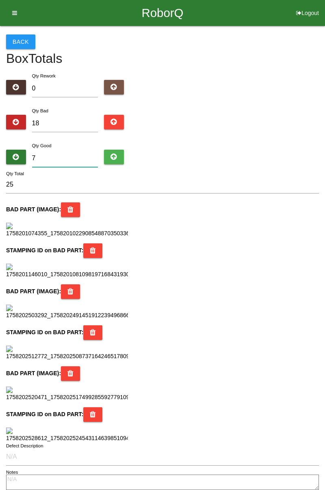
type input "0"
type input "18"
type input "6"
type input "24"
type input "66"
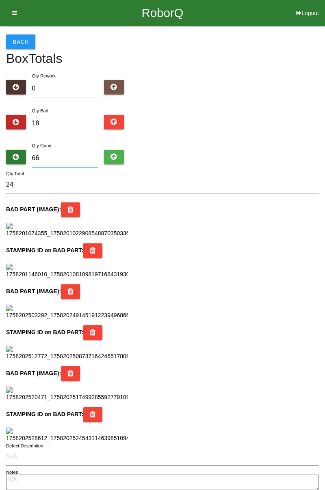
type input "84"
type input "66"
click at [70, 125] on input "18" at bounding box center [65, 123] width 66 height 17
type input "1"
type input "67"
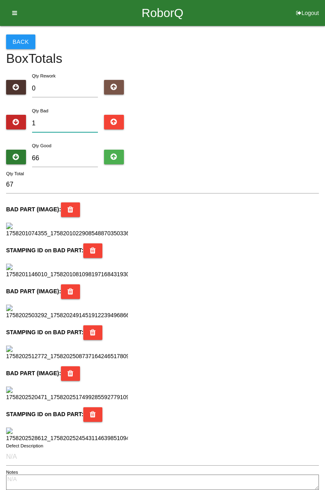
type input "0"
type input "66"
type input "8"
type input "74"
type input "8"
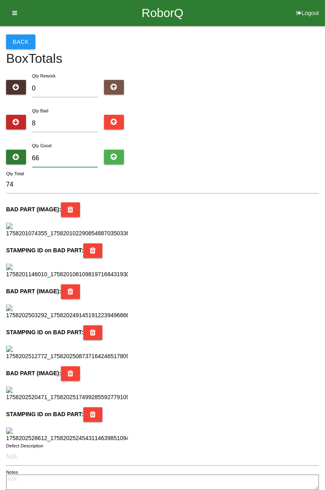
click at [69, 156] on input "66" at bounding box center [65, 158] width 66 height 17
type input "6"
type input "14"
type input "0"
type input "8"
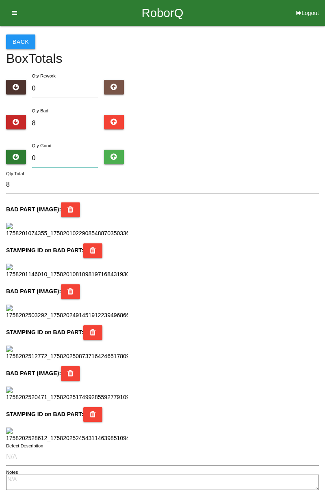
type input "7"
type input "15"
type input "76"
type input "84"
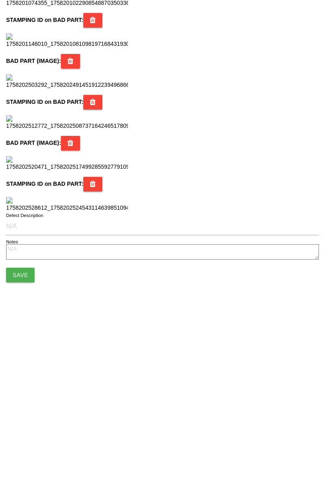
scroll to position [721, 0]
type input "76"
click at [26, 441] on button "Save" at bounding box center [20, 442] width 28 height 15
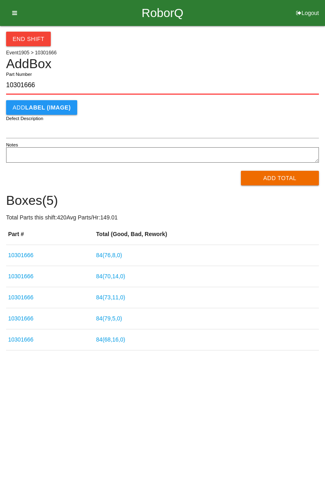
type input "10301666"
click at [279, 183] on button "Add Total" at bounding box center [280, 178] width 78 height 15
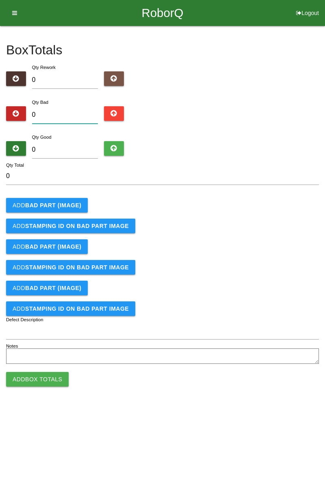
click at [77, 112] on input "0" at bounding box center [65, 114] width 66 height 17
type input "4"
click at [64, 148] on input "0" at bounding box center [65, 149] width 66 height 17
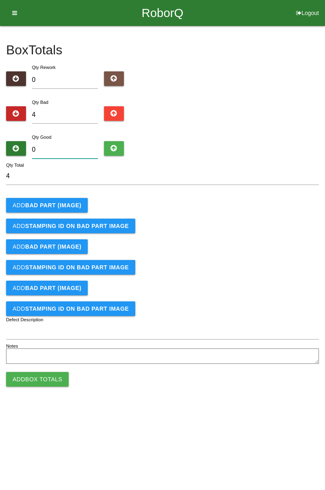
type input "8"
type input "12"
type input "80"
type input "84"
type input "80"
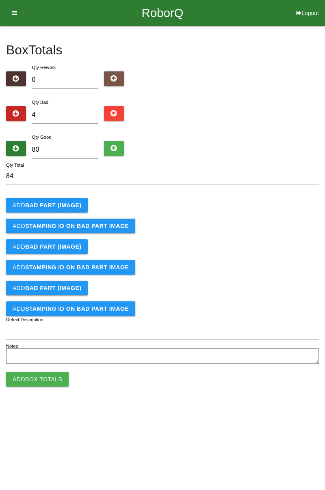
click at [76, 200] on button "Add BAD PART (IMAGE)" at bounding box center [47, 205] width 82 height 15
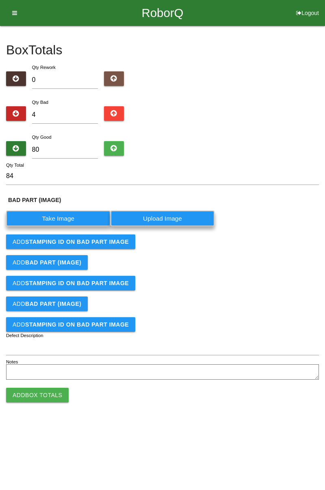
click at [65, 217] on label "Take Image" at bounding box center [58, 219] width 104 height 16
click at [0, 0] on \(IMAGE\) "Take Image" at bounding box center [0, 0] width 0 height 0
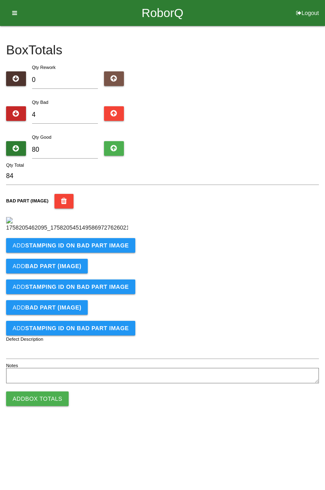
click at [90, 253] on button "Add STAMPING ID on BAD PART Image" at bounding box center [70, 245] width 129 height 15
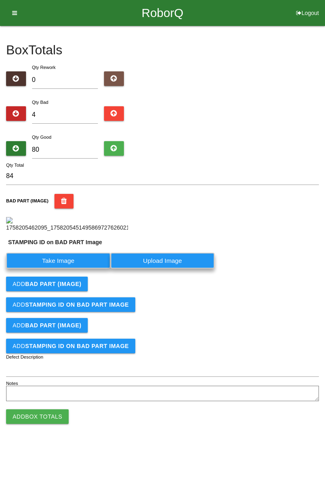
click at [67, 269] on label "Take Image" at bounding box center [58, 261] width 104 height 16
click at [0, 0] on PART "Take Image" at bounding box center [0, 0] width 0 height 0
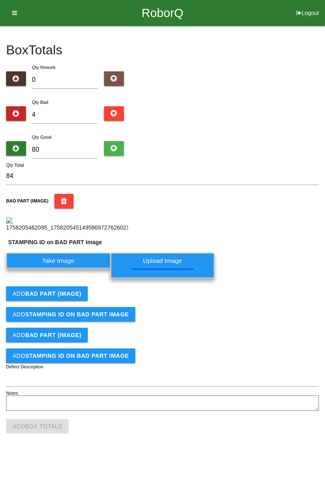
click at [273, 232] on div "BAD PART (IMAGE)" at bounding box center [162, 213] width 312 height 38
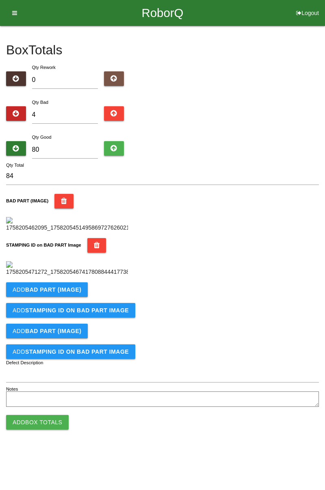
scroll to position [179, 0]
click at [69, 293] on b "BAD PART (IMAGE)" at bounding box center [53, 289] width 56 height 6
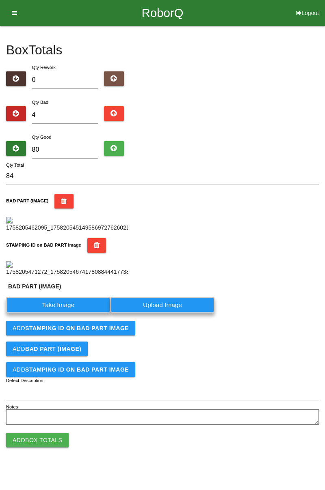
click at [68, 313] on label "Take Image" at bounding box center [58, 305] width 104 height 16
click at [0, 0] on \(IMAGE\) "Take Image" at bounding box center [0, 0] width 0 height 0
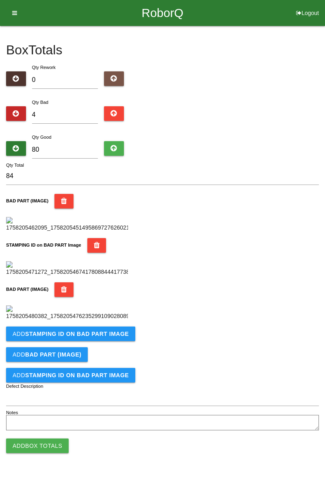
scroll to position [312, 0]
click at [116, 341] on button "Add STAMPING ID on BAD PART Image" at bounding box center [70, 334] width 129 height 15
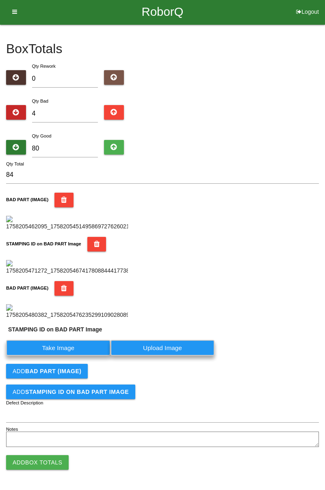
click at [98, 356] on label "Take Image" at bounding box center [58, 348] width 104 height 16
click at [0, 0] on PART "Take Image" at bounding box center [0, 0] width 0 height 0
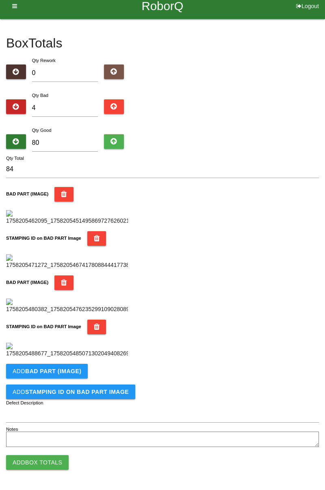
scroll to position [445, 0]
click at [79, 368] on button "Add BAD PART (IMAGE)" at bounding box center [47, 371] width 82 height 15
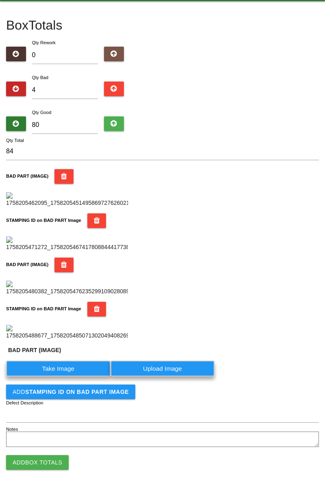
click at [68, 377] on label "Take Image" at bounding box center [58, 369] width 104 height 16
click at [0, 0] on \(IMAGE\) "Take Image" at bounding box center [0, 0] width 0 height 0
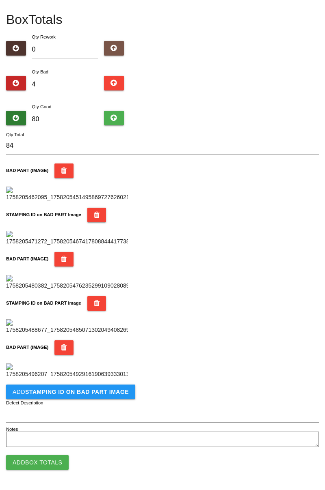
scroll to position [578, 0]
click at [98, 394] on b "STAMPING ID on BAD PART Image" at bounding box center [76, 392] width 103 height 6
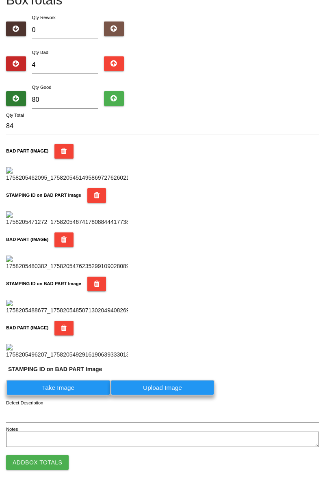
click at [65, 396] on label "Take Image" at bounding box center [58, 388] width 104 height 16
click at [0, 0] on PART "Take Image" at bounding box center [0, 0] width 0 height 0
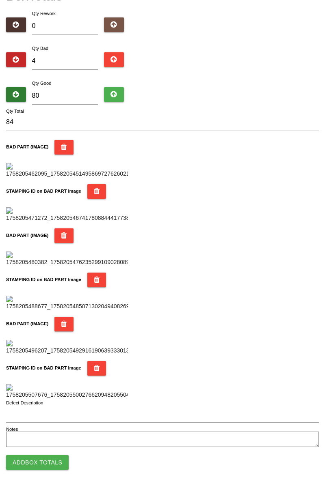
scroll to position [711, 0]
click at [62, 456] on button "Add Box Totals" at bounding box center [37, 462] width 62 height 15
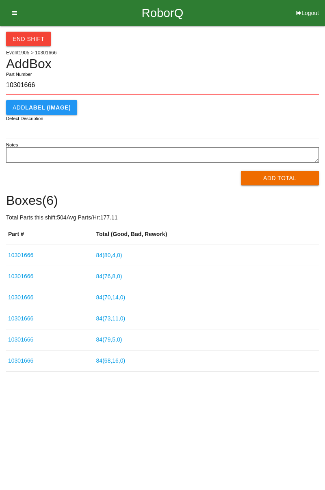
type input "10301666"
click at [291, 185] on button "Add Total" at bounding box center [280, 178] width 78 height 15
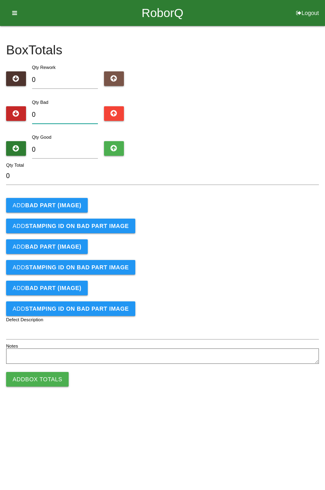
click at [68, 108] on input "0" at bounding box center [65, 114] width 66 height 17
type input "1"
type input "11"
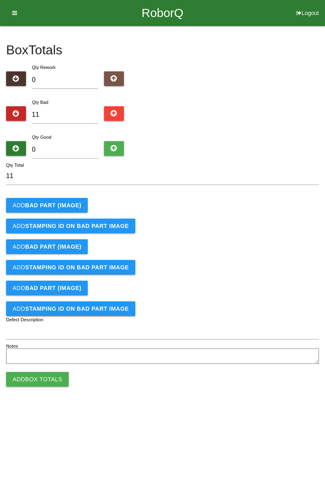
click at [68, 207] on b "BAD PART (IMAGE)" at bounding box center [53, 205] width 56 height 6
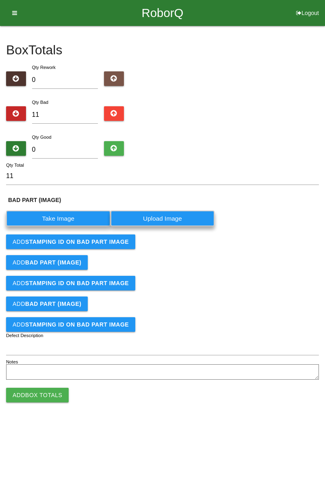
click at [76, 222] on label "Take Image" at bounding box center [58, 219] width 104 height 16
click at [0, 0] on \(IMAGE\) "Take Image" at bounding box center [0, 0] width 0 height 0
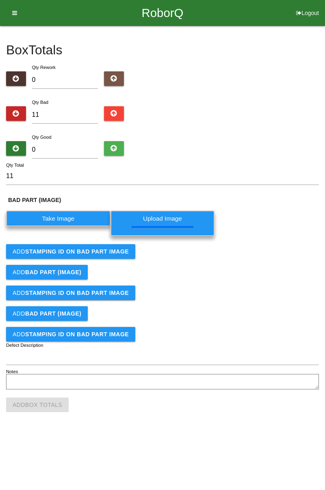
click at [111, 254] on button "Add STAMPING ID on BAD PART Image" at bounding box center [70, 251] width 129 height 15
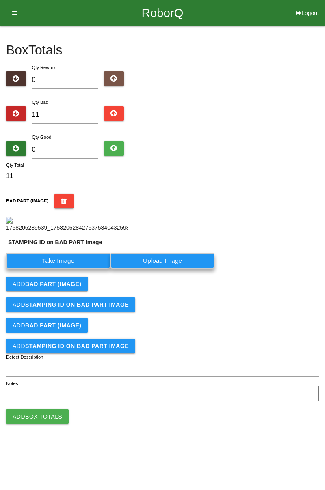
scroll to position [63, 0]
click at [95, 269] on label "Take Image" at bounding box center [58, 261] width 104 height 16
click at [0, 0] on PART "Take Image" at bounding box center [0, 0] width 0 height 0
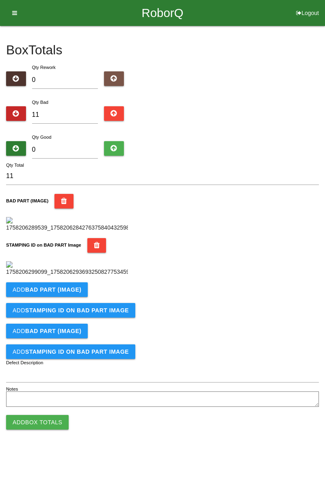
scroll to position [179, 0]
click at [78, 293] on b "BAD PART (IMAGE)" at bounding box center [53, 289] width 56 height 6
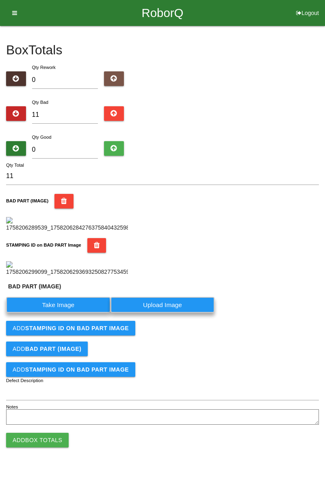
click at [80, 313] on label "Take Image" at bounding box center [58, 305] width 104 height 16
click at [0, 0] on \(IMAGE\) "Take Image" at bounding box center [0, 0] width 0 height 0
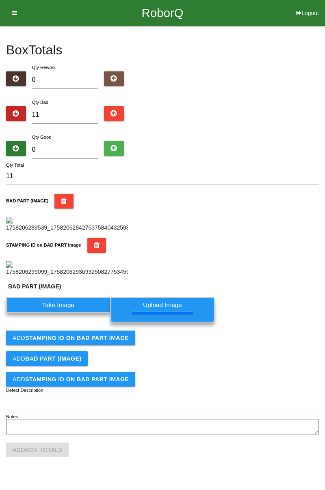
click at [104, 341] on b "STAMPING ID on BAD PART Image" at bounding box center [76, 338] width 103 height 6
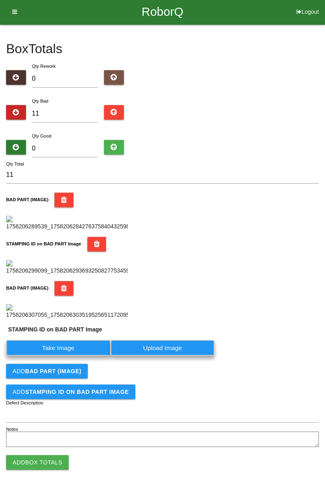
scroll to position [329, 0]
click at [87, 351] on label "Take Image" at bounding box center [58, 348] width 104 height 16
click at [0, 0] on PART "Take Image" at bounding box center [0, 0] width 0 height 0
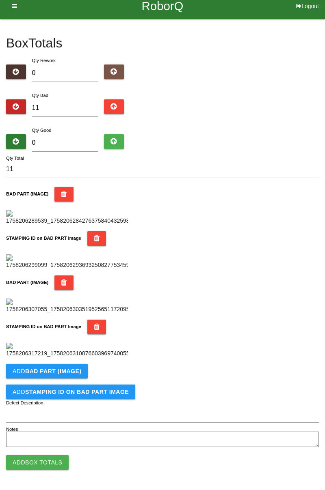
scroll to position [445, 0]
click at [77, 374] on b "BAD PART (IMAGE)" at bounding box center [53, 371] width 56 height 6
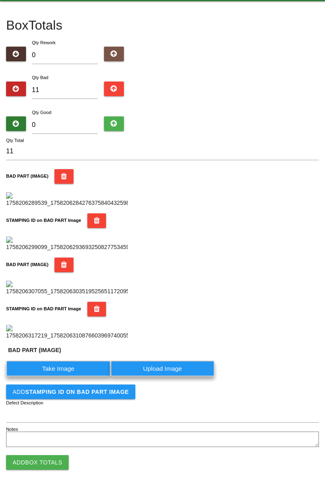
click at [75, 377] on label "Take Image" at bounding box center [58, 369] width 104 height 16
click at [0, 0] on \(IMAGE\) "Take Image" at bounding box center [0, 0] width 0 height 0
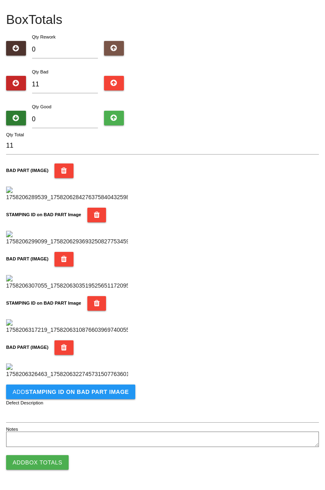
scroll to position [578, 0]
click at [97, 397] on button "Add STAMPING ID on BAD PART Image" at bounding box center [70, 392] width 129 height 15
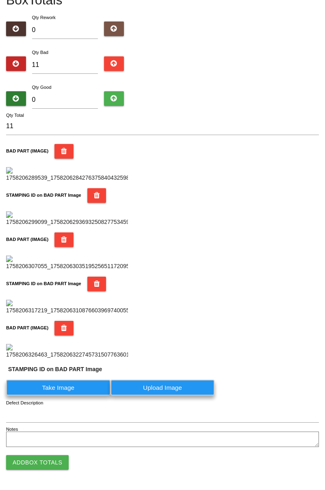
click at [75, 396] on label "Take Image" at bounding box center [58, 388] width 104 height 16
click at [0, 0] on PART "Take Image" at bounding box center [0, 0] width 0 height 0
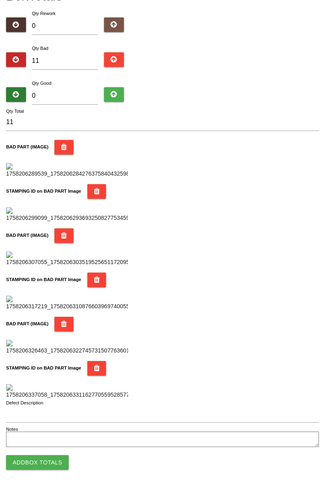
scroll to position [0, 0]
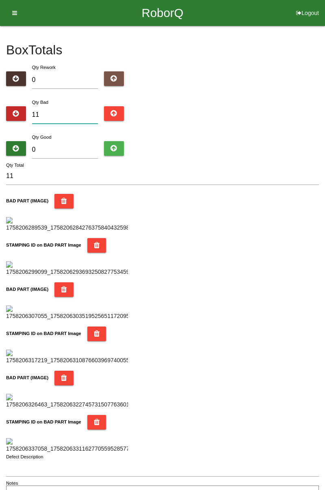
click at [67, 114] on input "11" at bounding box center [65, 114] width 66 height 17
type input "1"
type input "0"
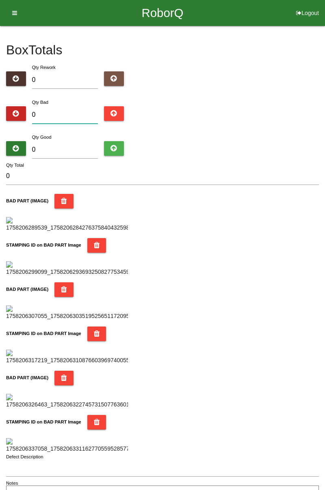
type input "2"
type input "23"
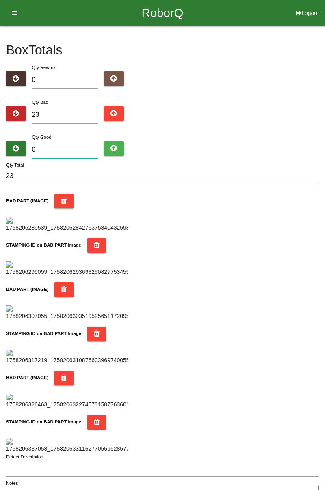
click at [67, 148] on input "0" at bounding box center [65, 149] width 66 height 17
type input "6"
type input "29"
type input "65"
type input "88"
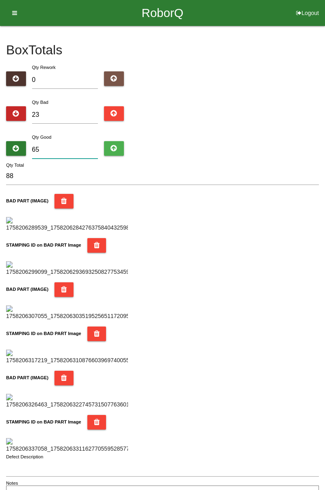
type input "6"
type input "29"
type input "0"
type input "23"
type input "3"
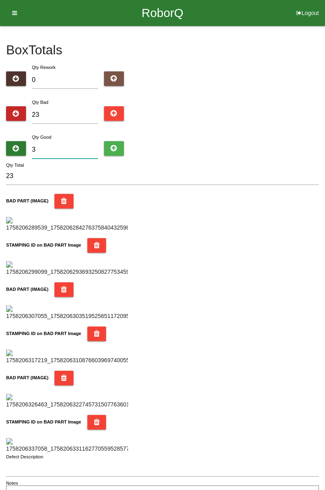
type input "26"
type input "0"
type input "23"
type input "6"
type input "29"
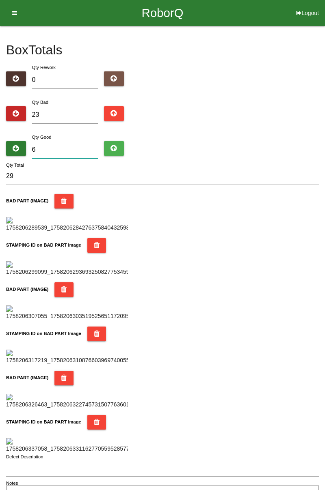
type input "63"
type input "86"
type input "6"
type input "29"
type input "0"
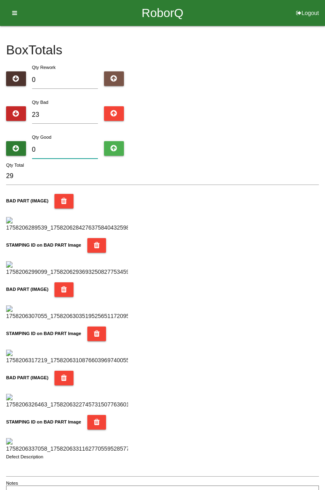
type input "23"
type input "1"
type input "24"
type input "0"
type input "23"
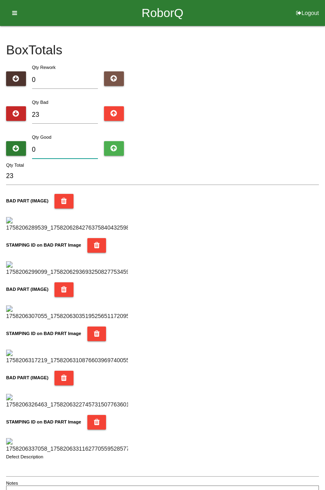
type input "6"
type input "29"
type input "65"
type input "88"
type input "6"
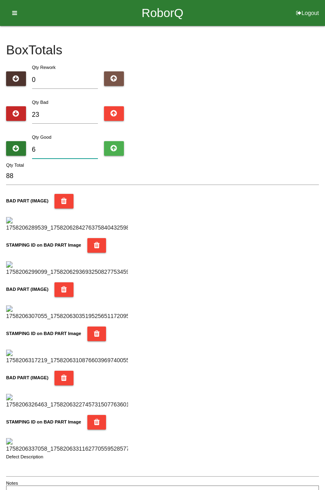
type input "29"
type input "63"
type input "86"
type input "6"
type input "29"
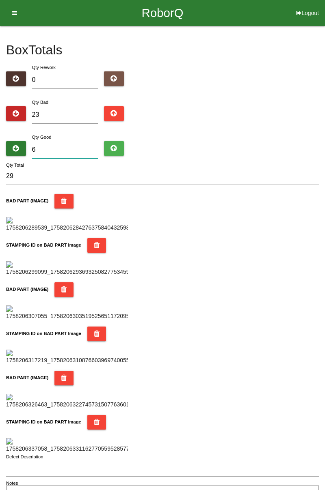
type input "61"
type input "84"
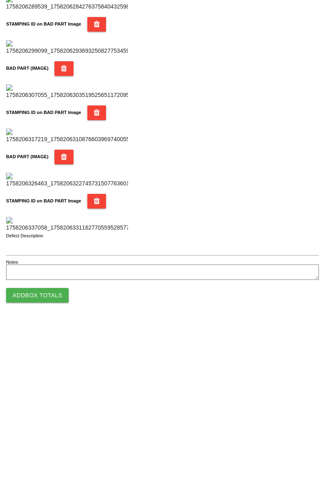
type input "61"
click at [57, 460] on button "Add Box Totals" at bounding box center [37, 462] width 62 height 15
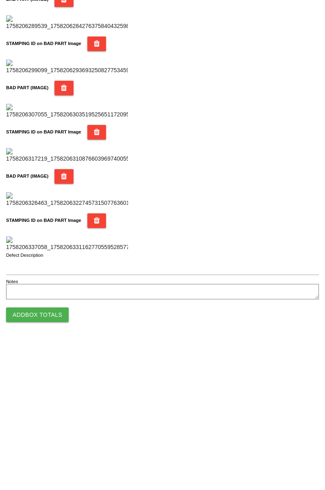
scroll to position [711, 0]
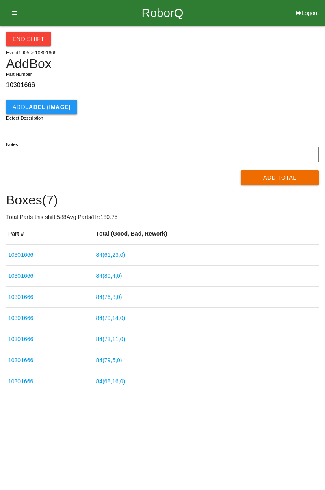
type input "10301666"
click at [267, 180] on button "Add Total" at bounding box center [280, 177] width 78 height 15
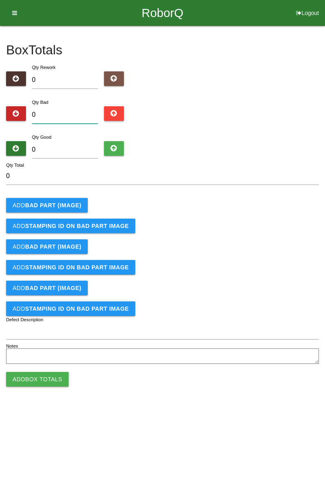
click at [64, 106] on input "0" at bounding box center [65, 114] width 66 height 17
click at [85, 106] on input "0" at bounding box center [65, 114] width 66 height 17
type input "5"
type input "0"
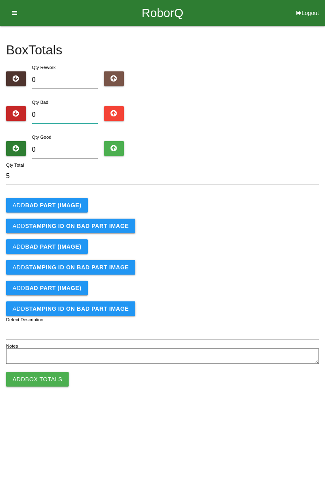
type input "0"
type input "1"
type input "10"
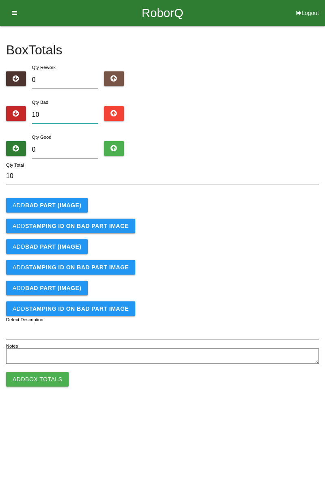
type input "1"
type input "15"
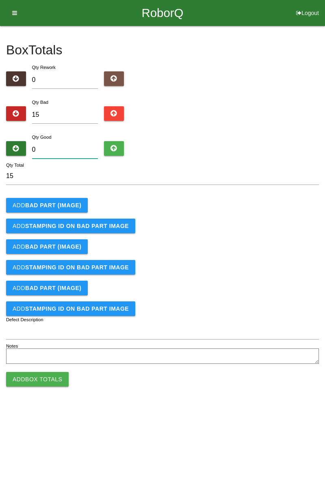
click at [77, 153] on input "0" at bounding box center [65, 149] width 66 height 17
type input "7"
type input "22"
type input "73"
type input "88"
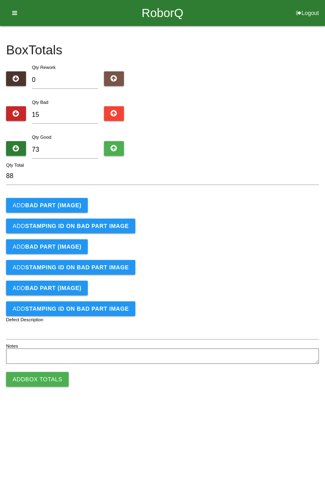
click at [65, 199] on button "Add BAD PART (IMAGE)" at bounding box center [47, 205] width 82 height 15
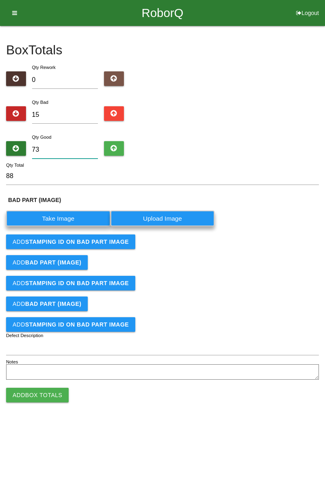
click at [72, 146] on input "73" at bounding box center [65, 149] width 66 height 17
type input "0"
type input "15"
type input "1"
type input "16"
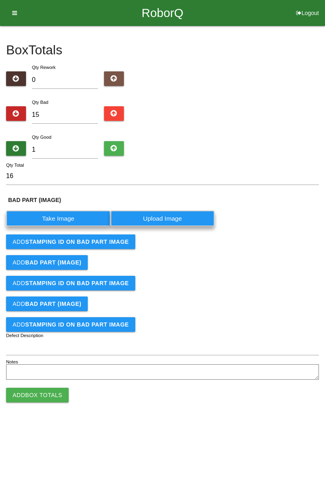
click at [66, 219] on label "Take Image" at bounding box center [58, 219] width 104 height 16
click at [0, 0] on \(IMAGE\) "Take Image" at bounding box center [0, 0] width 0 height 0
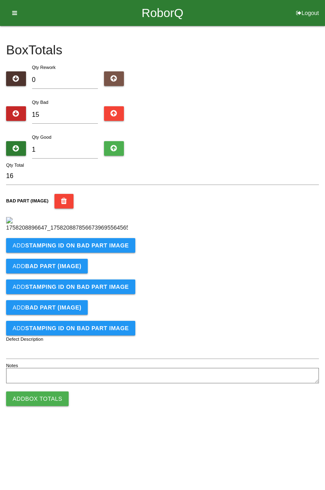
click at [99, 245] on button "Add STAMPING ID on BAD PART Image" at bounding box center [70, 245] width 129 height 15
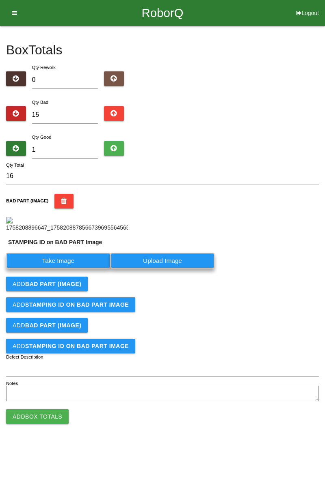
click at [91, 269] on label "Take Image" at bounding box center [58, 261] width 104 height 16
click at [0, 0] on PART "Take Image" at bounding box center [0, 0] width 0 height 0
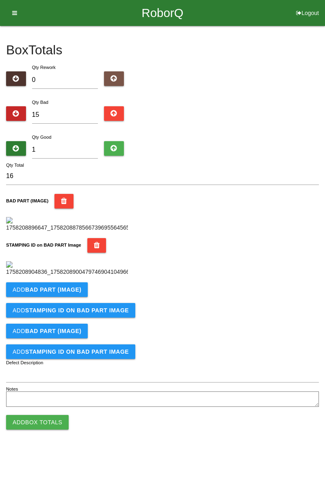
scroll to position [179, 0]
click at [79, 297] on button "Add BAD PART (IMAGE)" at bounding box center [47, 289] width 82 height 15
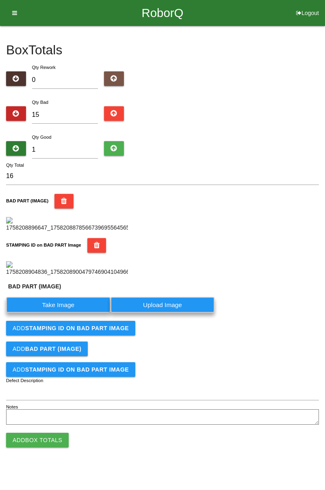
click at [77, 313] on label "Take Image" at bounding box center [58, 305] width 104 height 16
click at [0, 0] on \(IMAGE\) "Take Image" at bounding box center [0, 0] width 0 height 0
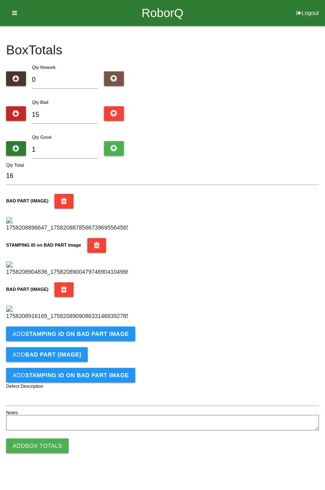
scroll to position [312, 0]
click at [103, 341] on button "Add STAMPING ID on BAD PART Image" at bounding box center [70, 334] width 129 height 15
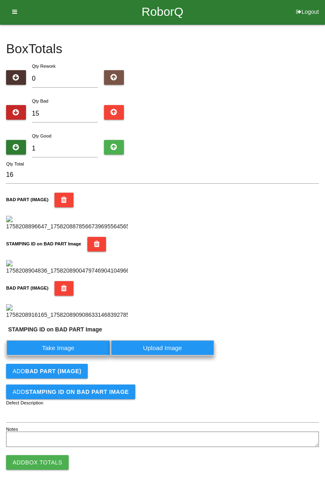
click at [84, 356] on label "Take Image" at bounding box center [58, 348] width 104 height 16
click at [0, 0] on PART "Take Image" at bounding box center [0, 0] width 0 height 0
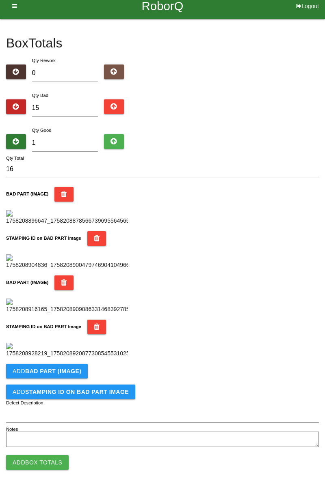
scroll to position [445, 0]
click at [75, 372] on b "BAD PART (IMAGE)" at bounding box center [53, 371] width 56 height 6
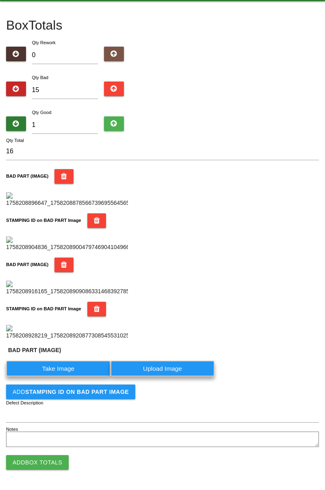
click at [68, 377] on label "Take Image" at bounding box center [58, 369] width 104 height 16
click at [0, 0] on \(IMAGE\) "Take Image" at bounding box center [0, 0] width 0 height 0
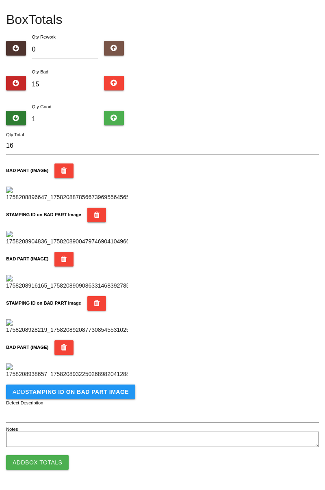
scroll to position [578, 0]
click at [109, 397] on button "Add STAMPING ID on BAD PART Image" at bounding box center [70, 392] width 129 height 15
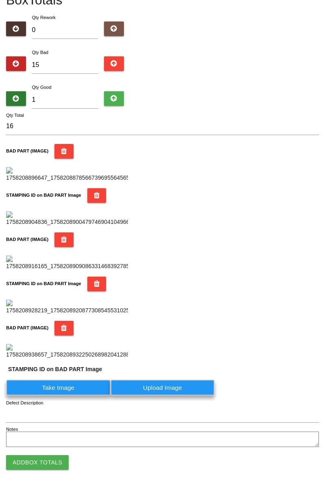
click at [86, 396] on label "Take Image" at bounding box center [58, 388] width 104 height 16
click at [0, 0] on PART "Take Image" at bounding box center [0, 0] width 0 height 0
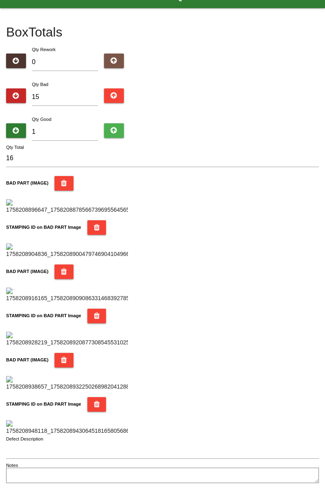
scroll to position [0, 0]
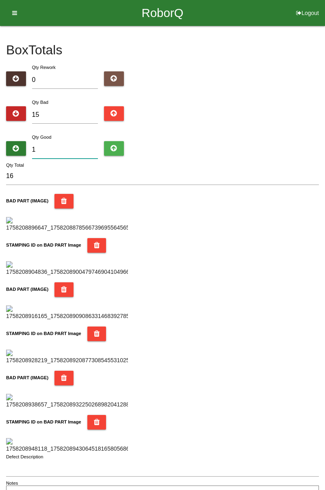
click at [66, 146] on input "1" at bounding box center [65, 149] width 66 height 17
type input "0"
type input "15"
type input "7"
type input "22"
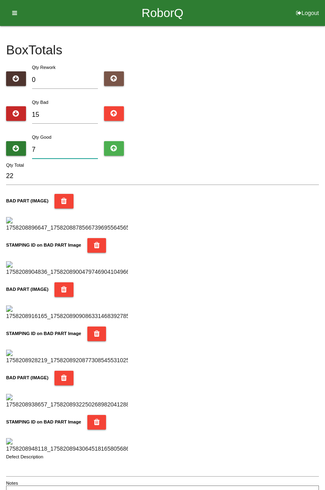
type input "71"
type input "86"
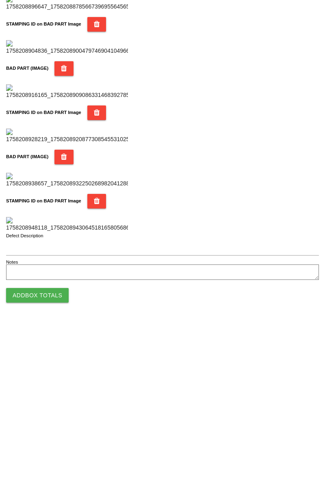
click at [56, 464] on button "Add Box Totals" at bounding box center [37, 462] width 62 height 15
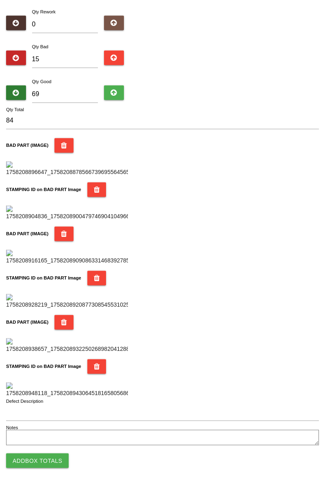
scroll to position [711, 0]
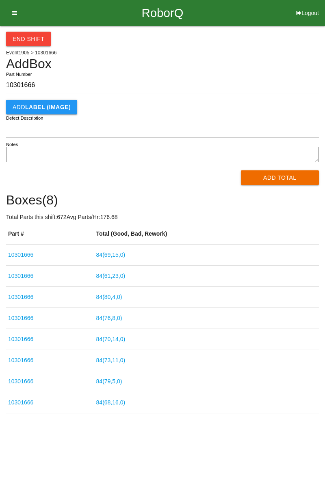
click at [296, 176] on button "Add Total" at bounding box center [280, 177] width 78 height 15
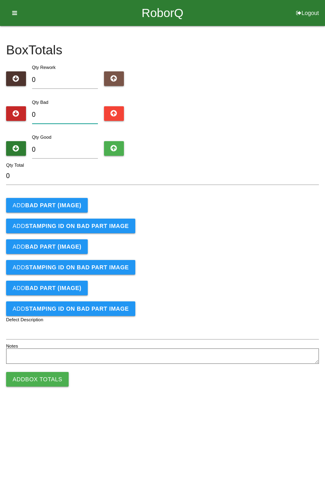
click at [82, 107] on input "0" at bounding box center [65, 114] width 66 height 17
click at [60, 207] on b "BAD PART (IMAGE)" at bounding box center [53, 205] width 56 height 6
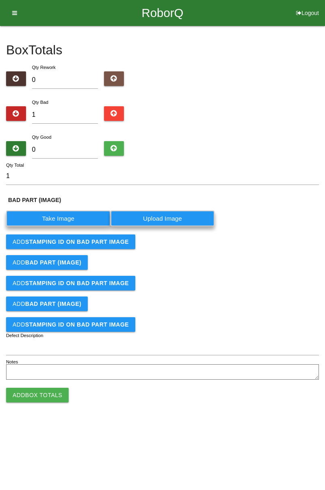
click at [60, 219] on label "Take Image" at bounding box center [58, 219] width 104 height 16
click at [0, 0] on \(IMAGE\) "Take Image" at bounding box center [0, 0] width 0 height 0
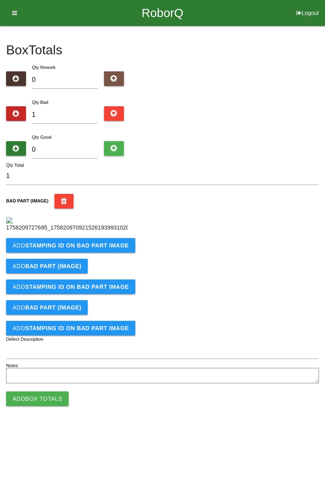
click at [89, 253] on button "Add STAMPING ID on BAD PART Image" at bounding box center [70, 245] width 129 height 15
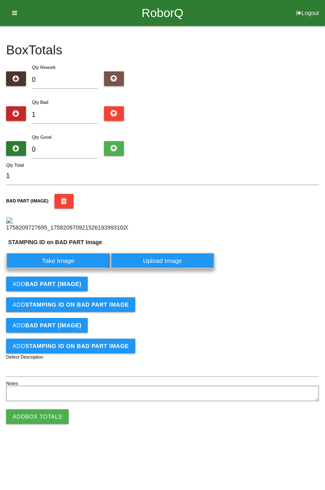
click at [69, 269] on label "Take Image" at bounding box center [58, 261] width 104 height 16
click at [0, 0] on PART "Take Image" at bounding box center [0, 0] width 0 height 0
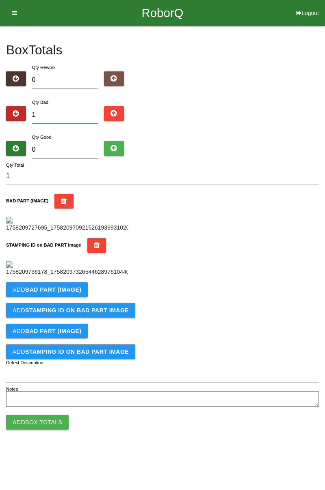
click at [61, 114] on input "1" at bounding box center [65, 114] width 66 height 17
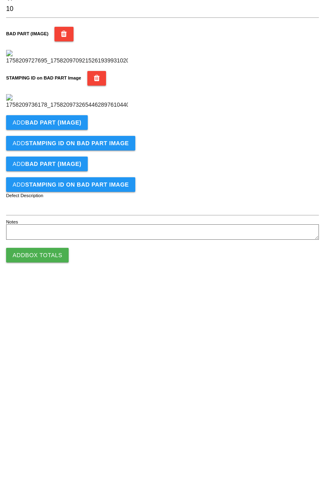
scroll to position [179, 0]
click at [69, 297] on button "Add BAD PART (IMAGE)" at bounding box center [47, 289] width 82 height 15
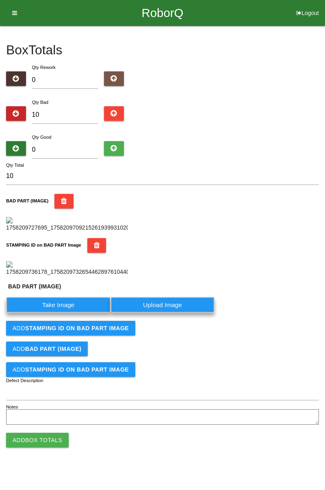
click at [84, 313] on label "Take Image" at bounding box center [58, 305] width 104 height 16
click at [0, 0] on \(IMAGE\) "Take Image" at bounding box center [0, 0] width 0 height 0
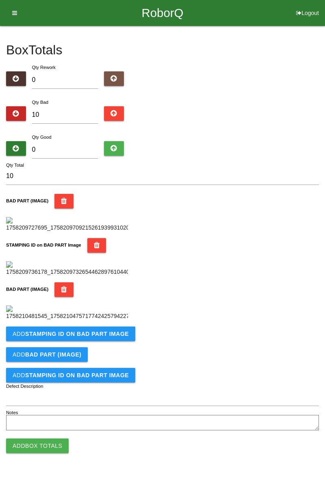
scroll to position [312, 0]
click at [97, 341] on button "Add STAMPING ID on BAD PART Image" at bounding box center [70, 334] width 129 height 15
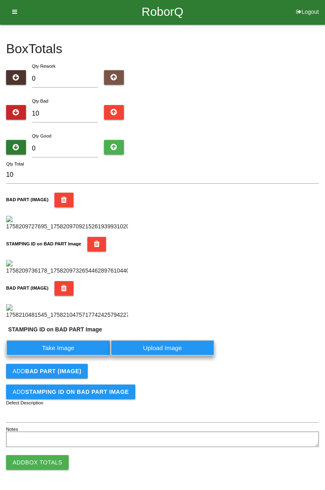
click at [73, 356] on label "Take Image" at bounding box center [58, 348] width 104 height 16
click at [0, 0] on PART "Take Image" at bounding box center [0, 0] width 0 height 0
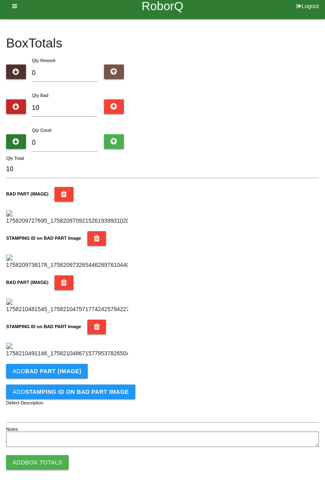
scroll to position [445, 0]
click at [77, 369] on b "BAD PART (IMAGE)" at bounding box center [53, 371] width 56 height 6
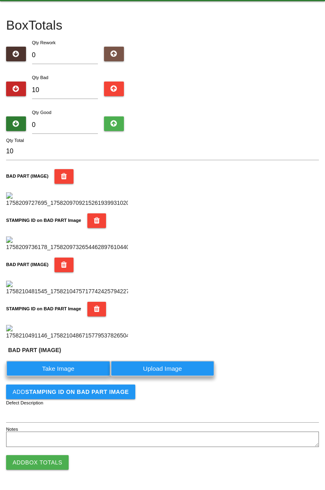
click at [71, 377] on label "Take Image" at bounding box center [58, 369] width 104 height 16
click at [0, 0] on \(IMAGE\) "Take Image" at bounding box center [0, 0] width 0 height 0
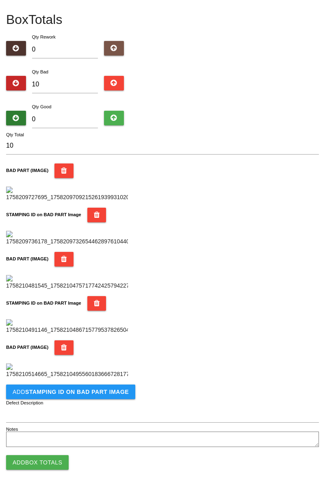
scroll to position [578, 0]
click at [89, 396] on button "Add STAMPING ID on BAD PART Image" at bounding box center [70, 392] width 129 height 15
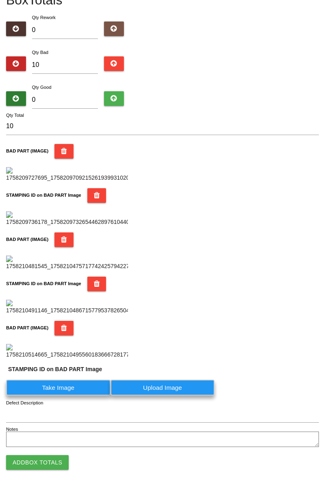
click at [68, 396] on label "Take Image" at bounding box center [58, 388] width 104 height 16
click at [0, 0] on PART "Take Image" at bounding box center [0, 0] width 0 height 0
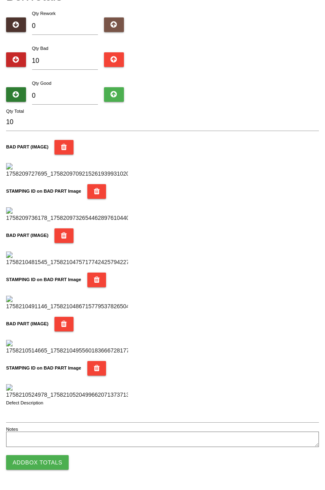
scroll to position [0, 0]
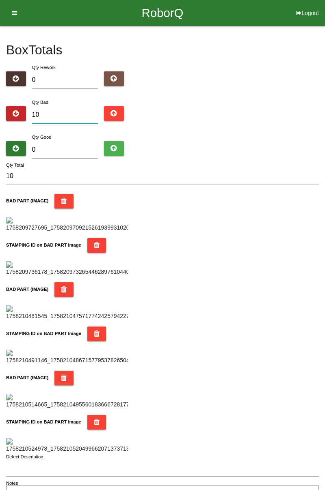
click at [81, 115] on input "10" at bounding box center [65, 114] width 66 height 17
click at [77, 147] on input "0" at bounding box center [65, 149] width 66 height 17
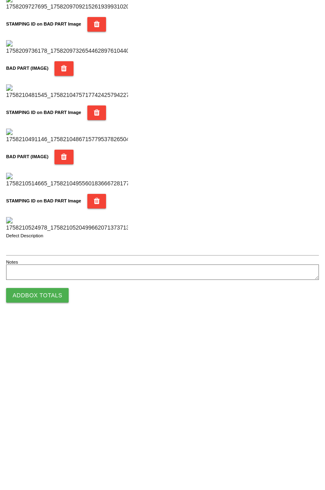
click at [53, 461] on button "Add Box Totals" at bounding box center [37, 462] width 62 height 15
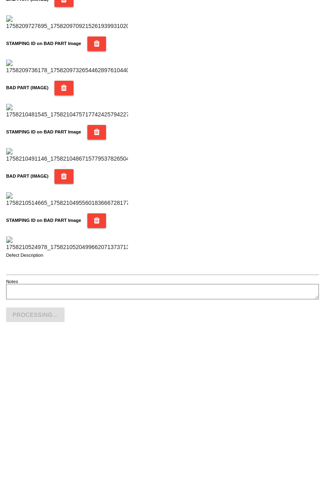
scroll to position [711, 0]
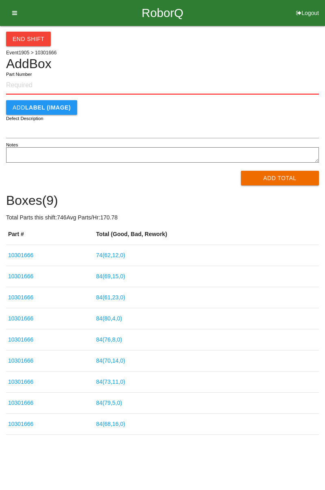
click at [30, 84] on input "Part Number" at bounding box center [162, 86] width 312 height 18
click at [287, 178] on button "Add Total" at bounding box center [280, 178] width 78 height 15
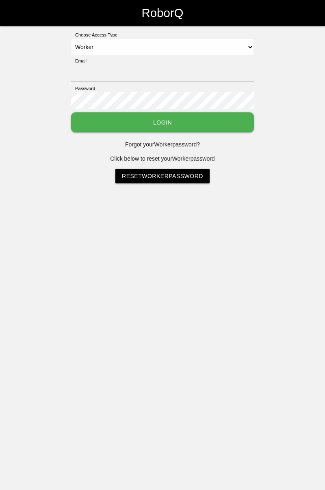
select select "Worker"
click at [144, 65] on input "Email" at bounding box center [162, 73] width 183 height 17
type input "[PERSON_NAME][EMAIL_ADDRESS][DOMAIN_NAME]"
click at [71, 112] on button "Login" at bounding box center [162, 122] width 183 height 20
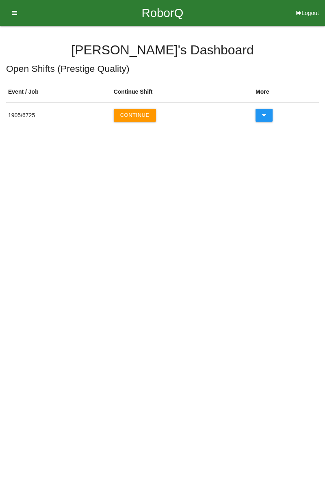
click at [142, 115] on button "Continue" at bounding box center [135, 115] width 42 height 13
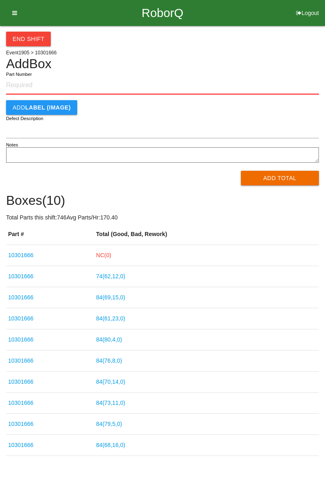
click at [118, 278] on link "74 ( 62 , 12 , 0 )" at bounding box center [110, 276] width 29 height 6
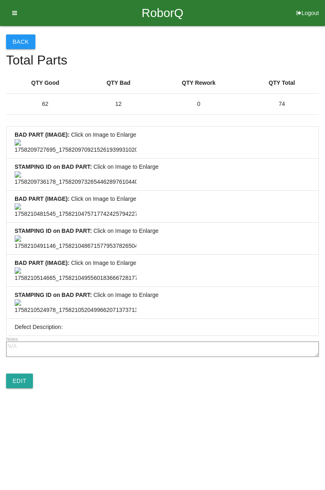
scroll to position [603, 0]
click at [24, 388] on link "Edit" at bounding box center [19, 381] width 27 height 15
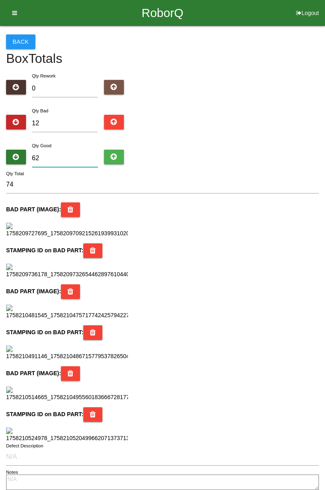
click at [37, 155] on input "62" at bounding box center [65, 158] width 66 height 17
type input "2"
type input "14"
type input "72"
type input "84"
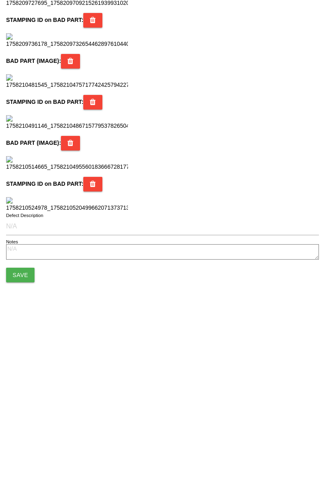
scroll to position [721, 0]
type input "72"
click at [28, 441] on button "Save" at bounding box center [20, 442] width 28 height 15
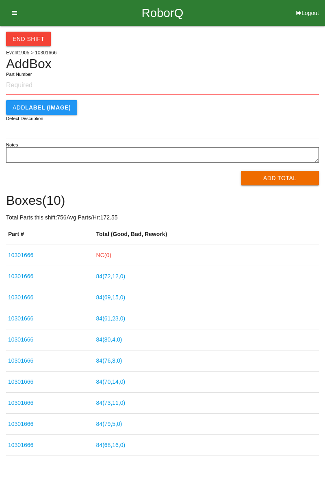
click at [106, 258] on link "NC( 0 )" at bounding box center [103, 255] width 15 height 6
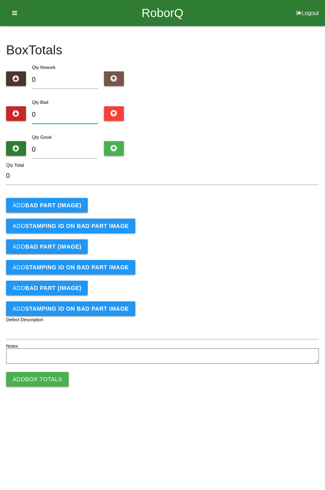
click at [73, 112] on input "0" at bounding box center [65, 114] width 66 height 17
type input "9"
click at [69, 207] on b "BAD PART (IMAGE)" at bounding box center [53, 205] width 56 height 6
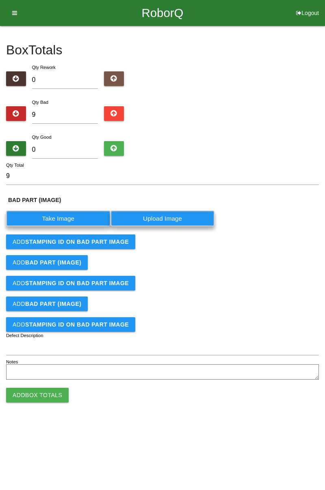
click at [71, 217] on label "Take Image" at bounding box center [58, 219] width 104 height 16
click at [0, 0] on \(IMAGE\) "Take Image" at bounding box center [0, 0] width 0 height 0
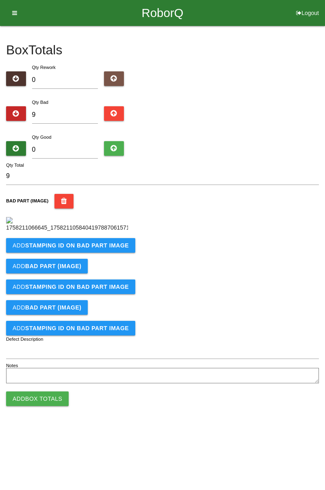
click at [114, 249] on b "STAMPING ID on BAD PART Image" at bounding box center [76, 245] width 103 height 6
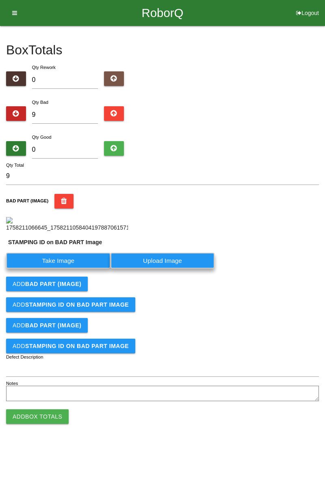
click at [59, 269] on label "Take Image" at bounding box center [58, 261] width 104 height 16
click at [0, 0] on PART "Take Image" at bounding box center [0, 0] width 0 height 0
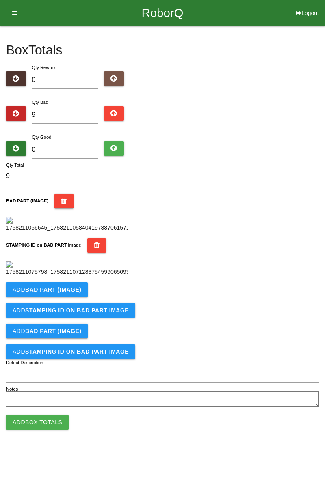
scroll to position [179, 0]
click at [80, 297] on button "Add BAD PART (IMAGE)" at bounding box center [47, 289] width 82 height 15
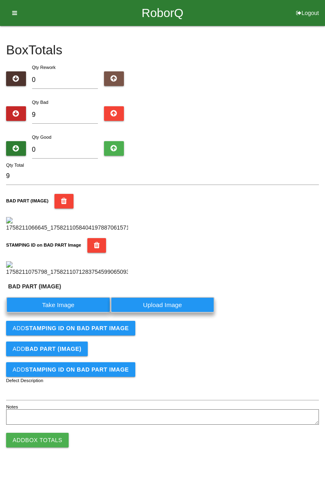
click at [77, 313] on label "Take Image" at bounding box center [58, 305] width 104 height 16
click at [0, 0] on \(IMAGE\) "Take Image" at bounding box center [0, 0] width 0 height 0
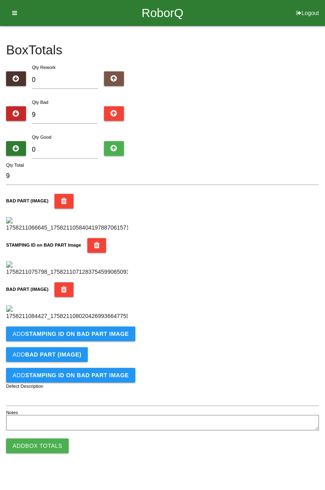
scroll to position [312, 0]
click at [110, 337] on b "STAMPING ID on BAD PART Image" at bounding box center [76, 334] width 103 height 6
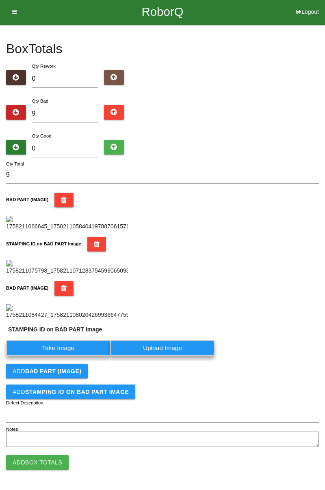
click at [81, 356] on label "Take Image" at bounding box center [58, 348] width 104 height 16
click at [0, 0] on PART "Take Image" at bounding box center [0, 0] width 0 height 0
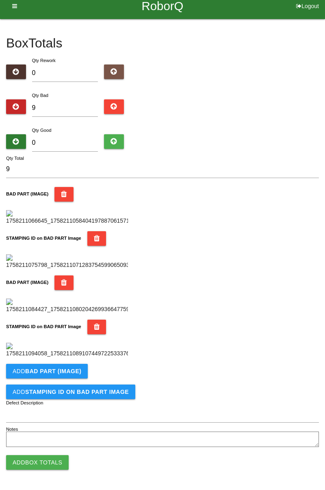
scroll to position [445, 0]
click at [83, 367] on button "Add BAD PART (IMAGE)" at bounding box center [47, 371] width 82 height 15
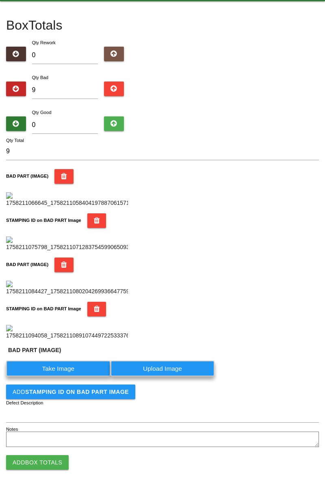
click at [68, 377] on label "Take Image" at bounding box center [58, 369] width 104 height 16
click at [0, 0] on \(IMAGE\) "Take Image" at bounding box center [0, 0] width 0 height 0
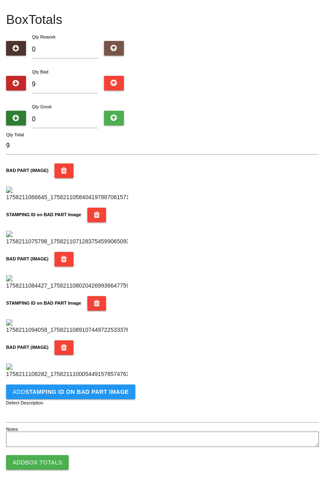
scroll to position [578, 0]
click at [96, 397] on button "Add STAMPING ID on BAD PART Image" at bounding box center [70, 392] width 129 height 15
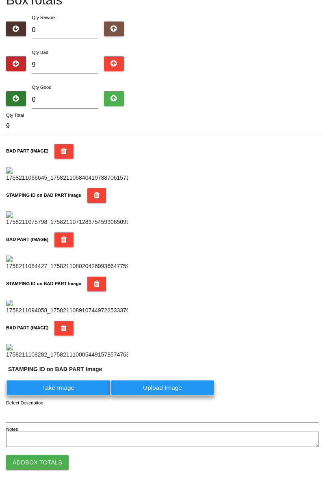
click at [75, 396] on label "Take Image" at bounding box center [58, 388] width 104 height 16
click at [0, 0] on PART "Take Image" at bounding box center [0, 0] width 0 height 0
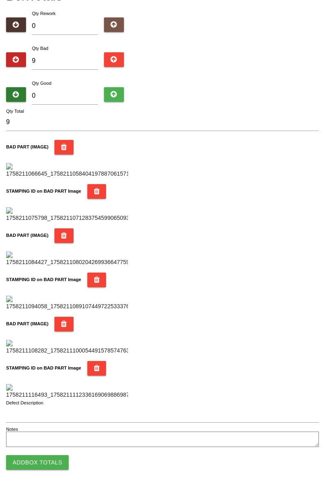
scroll to position [0, 0]
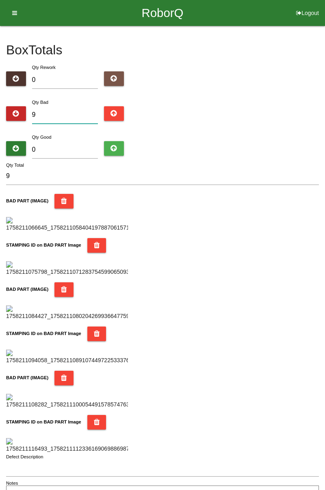
click at [72, 113] on input "9" at bounding box center [65, 114] width 66 height 17
